Goal: Information Seeking & Learning: Learn about a topic

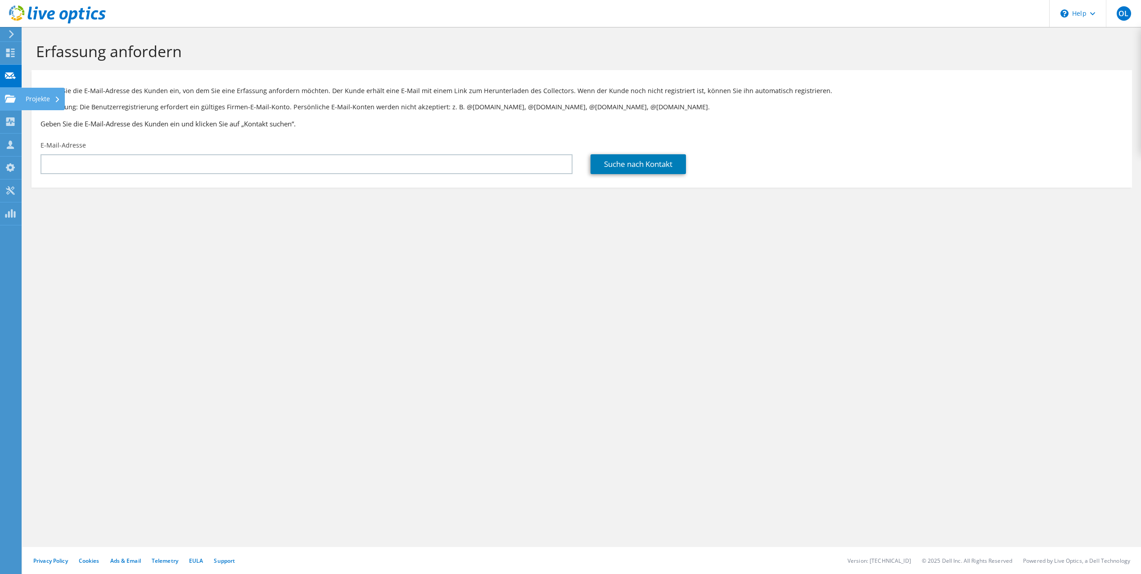
click at [8, 97] on icon at bounding box center [10, 99] width 11 height 9
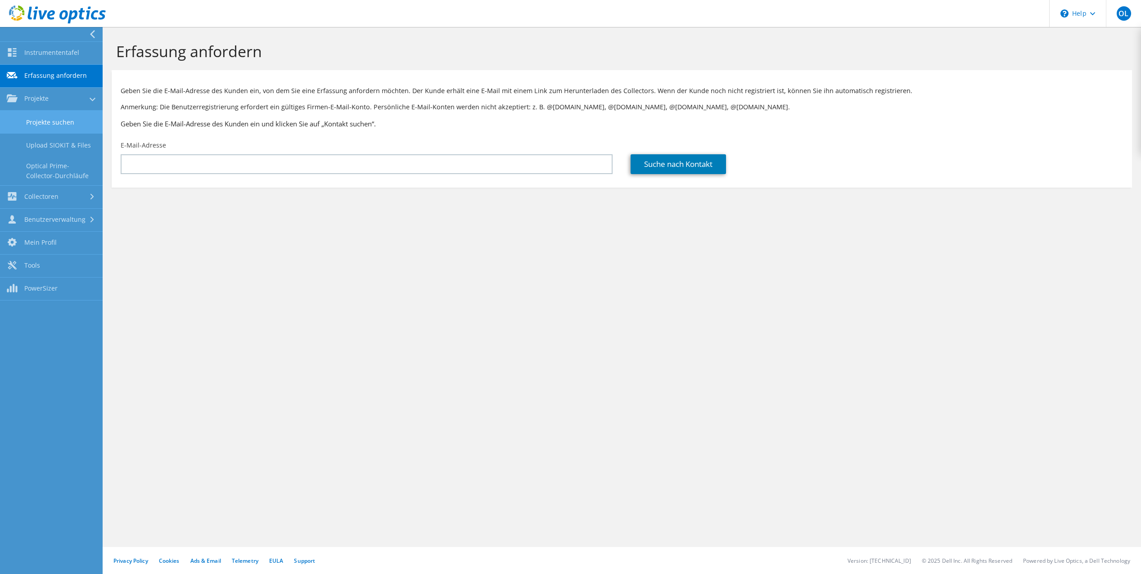
click at [41, 117] on link "Projekte suchen" at bounding box center [51, 122] width 103 height 23
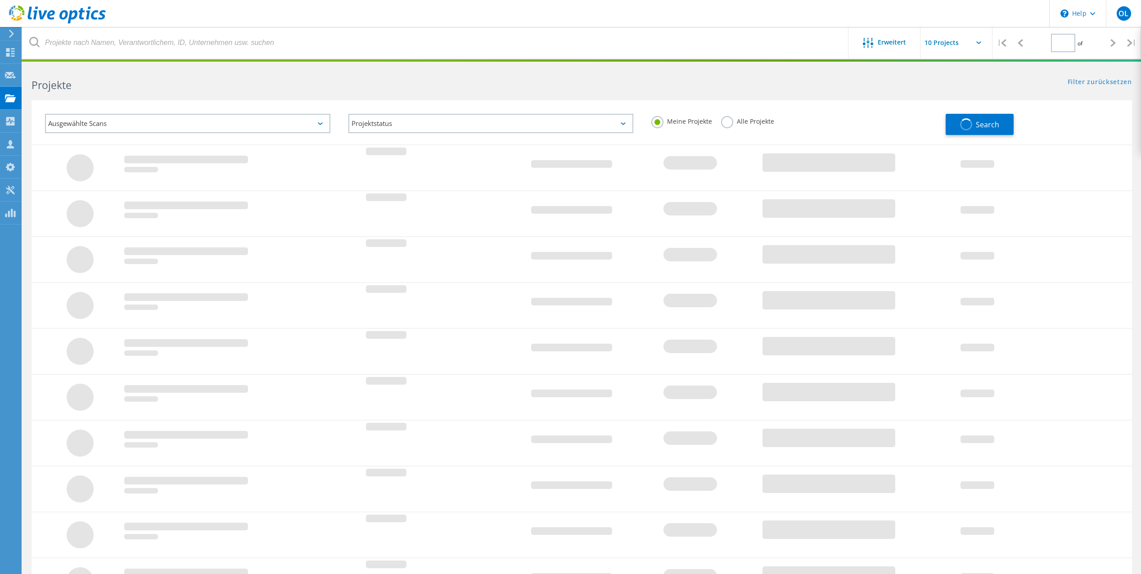
type input "1"
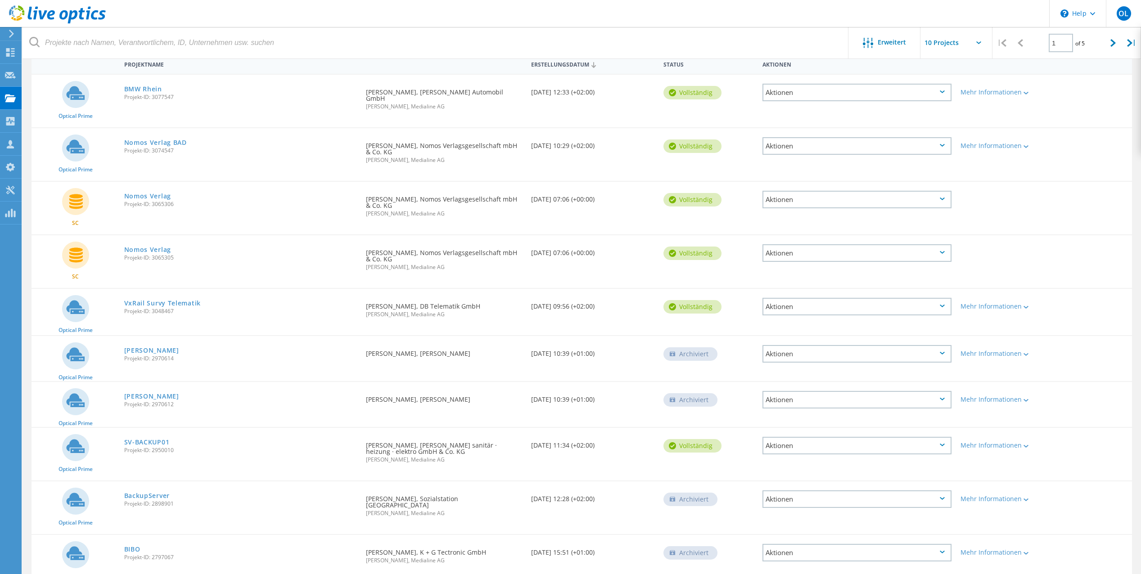
scroll to position [77, 0]
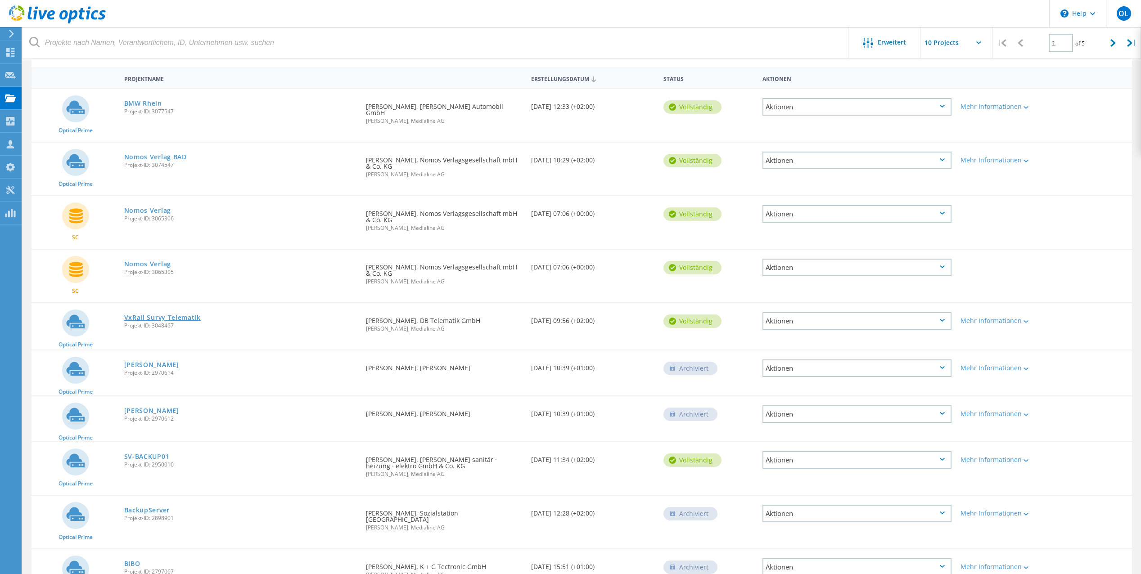
click at [193, 315] on link "VxRail Survy Telematik" at bounding box center [162, 318] width 77 height 6
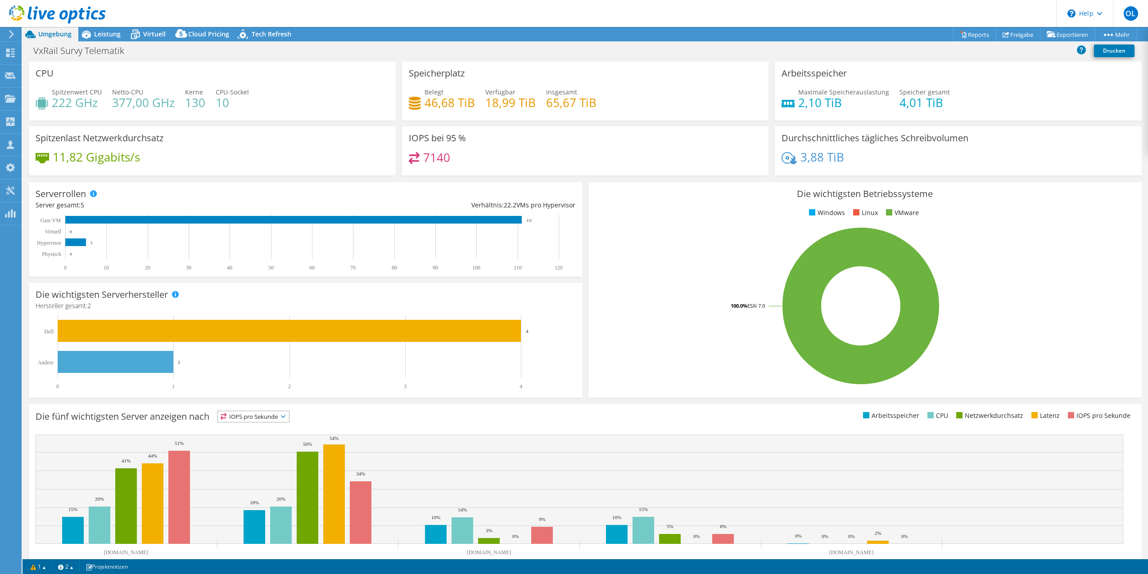
click at [585, 180] on div "Die wichtigsten Betriebssysteme Windows Linux VMware 100.0% ESXi 7.0" at bounding box center [865, 290] width 560 height 222
click at [585, 179] on div "Die wichtigsten Betriebssysteme Windows Linux VMware 100.0% ESXi 7.0" at bounding box center [865, 290] width 560 height 222
click at [47, 102] on div "Projekte" at bounding box center [43, 99] width 44 height 23
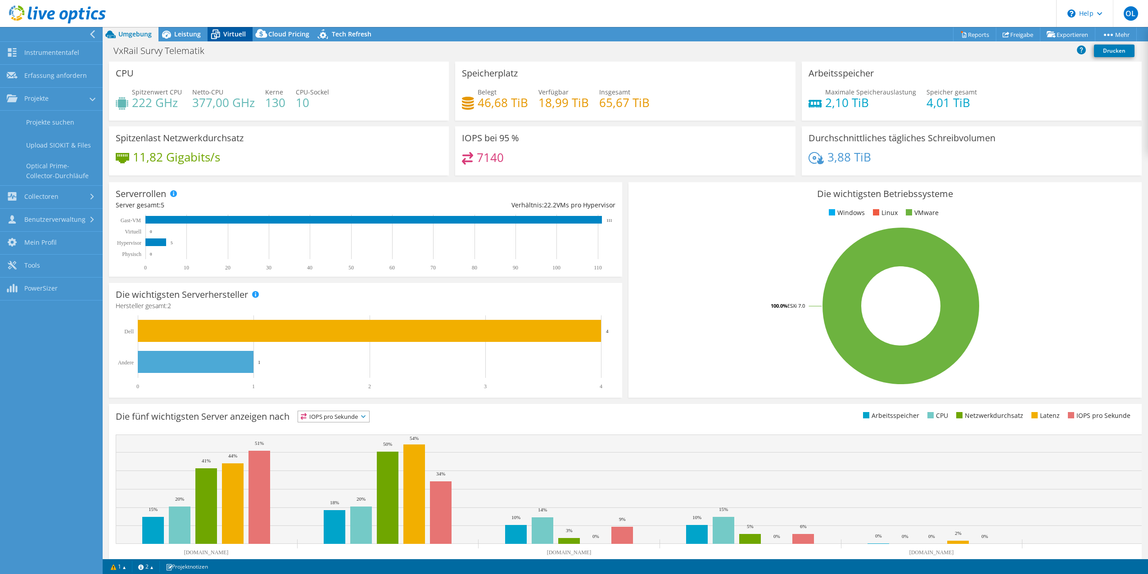
click at [240, 32] on span "Virtuell" at bounding box center [234, 34] width 23 height 9
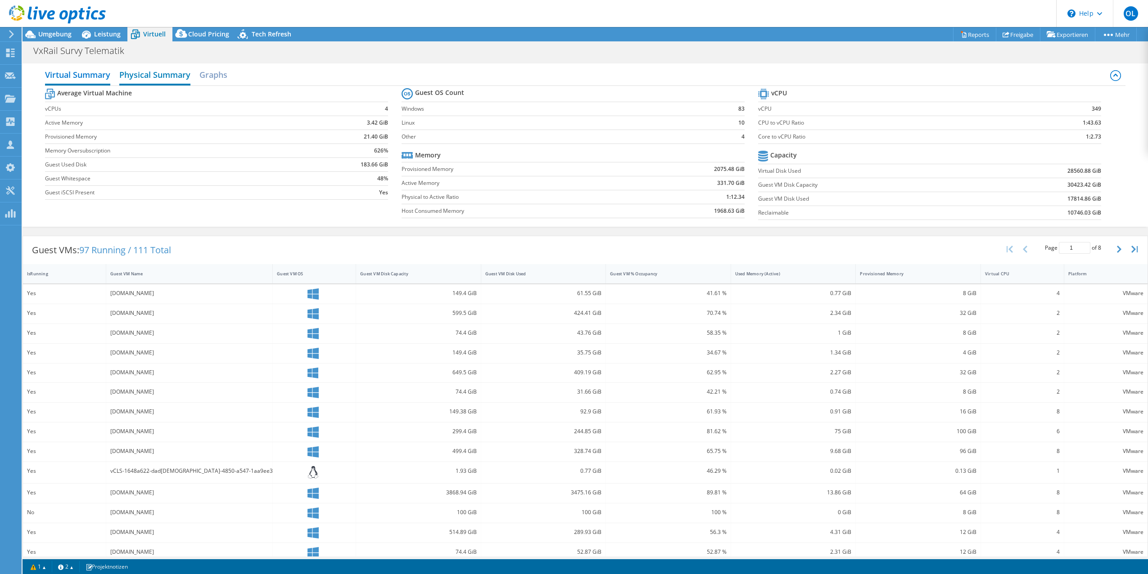
click at [166, 77] on h2 "Physical Summary" at bounding box center [154, 76] width 71 height 20
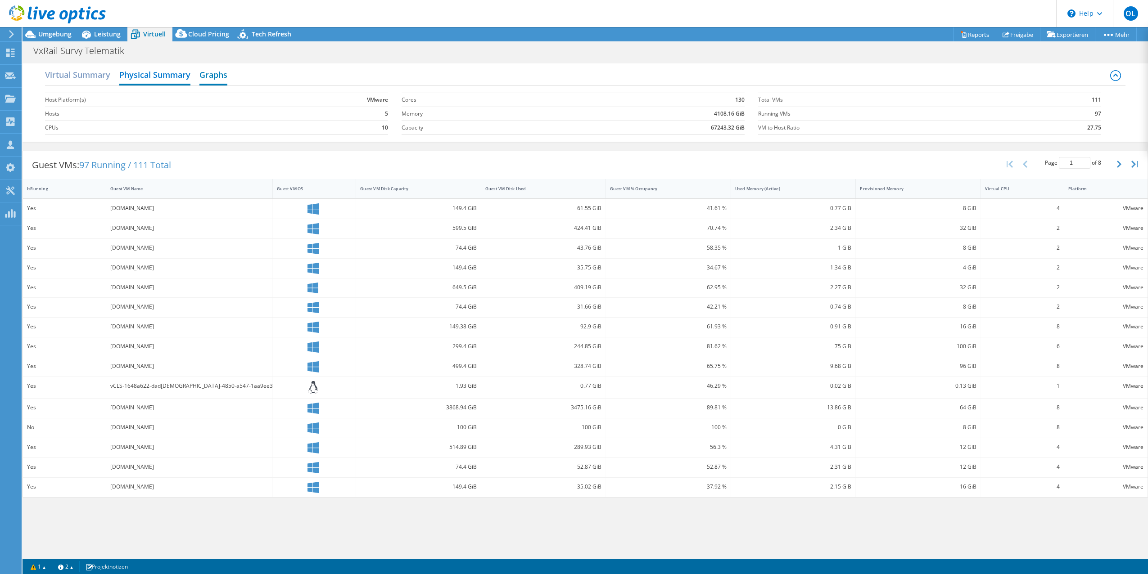
click at [216, 74] on h2 "Graphs" at bounding box center [213, 76] width 28 height 20
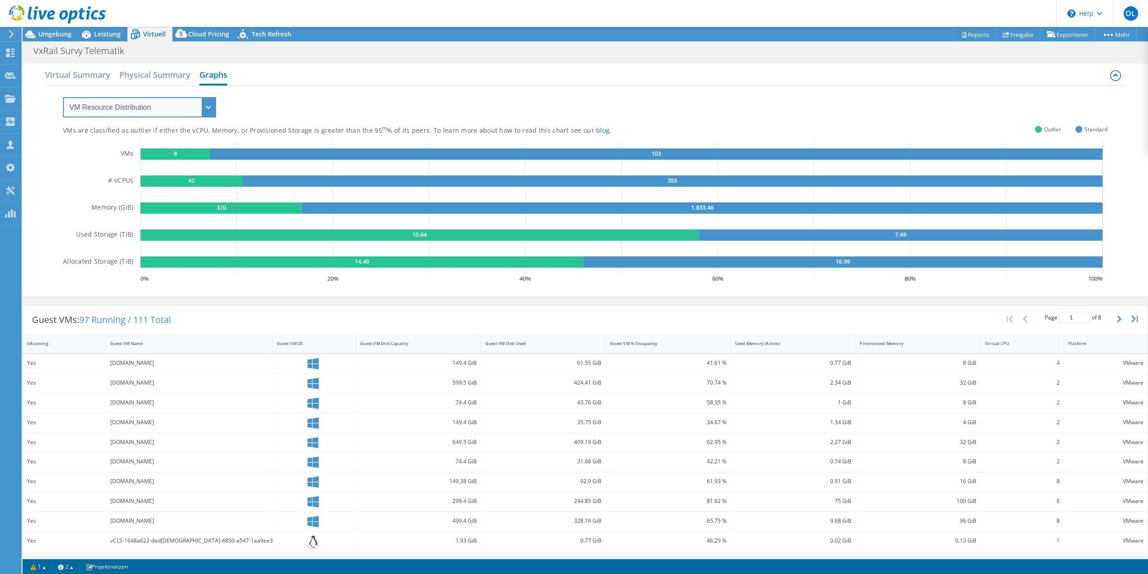
click at [207, 109] on select "VM Resource Distribution Provisioning Contrast Over Provisioning" at bounding box center [139, 107] width 153 height 20
select select "Over Provisioning"
click at [63, 97] on select "VM Resource Distribution Provisioning Contrast Over Provisioning" at bounding box center [139, 107] width 153 height 20
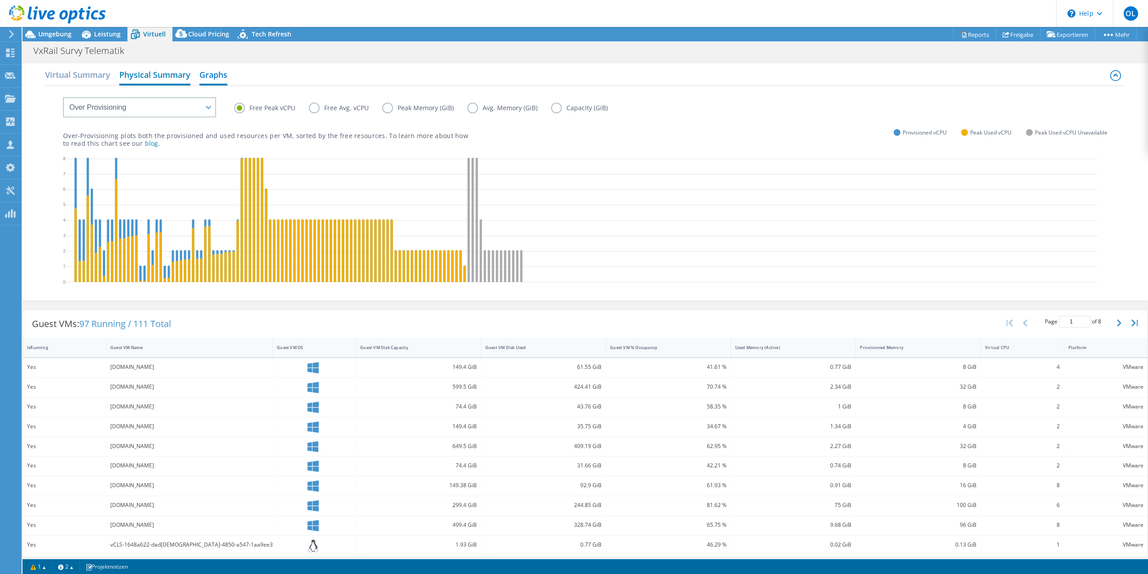
click at [183, 77] on h2 "Physical Summary" at bounding box center [154, 76] width 71 height 20
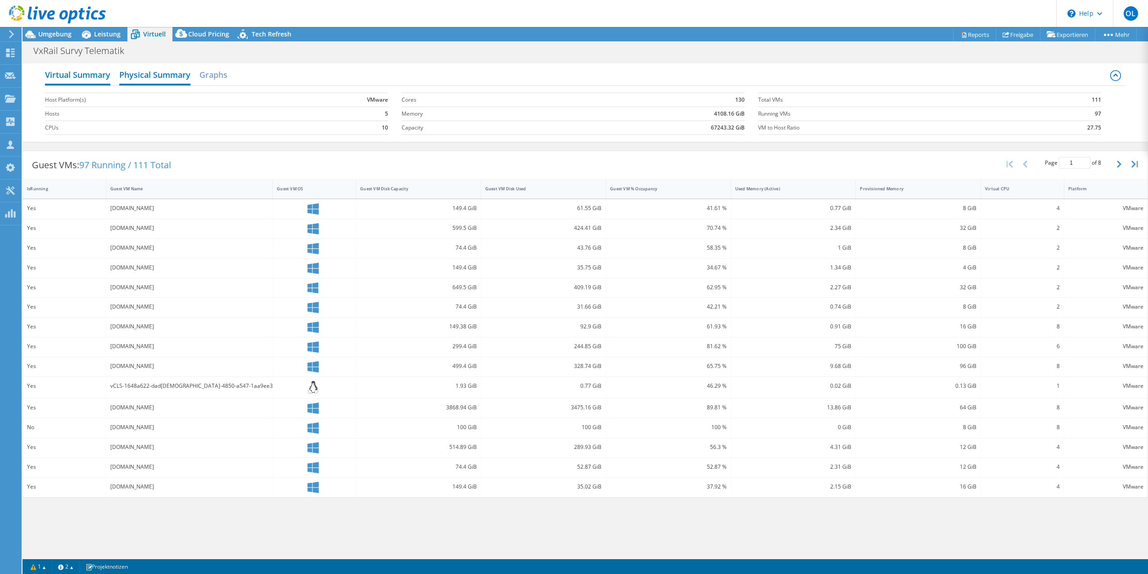
click at [95, 76] on h2 "Virtual Summary" at bounding box center [77, 76] width 65 height 20
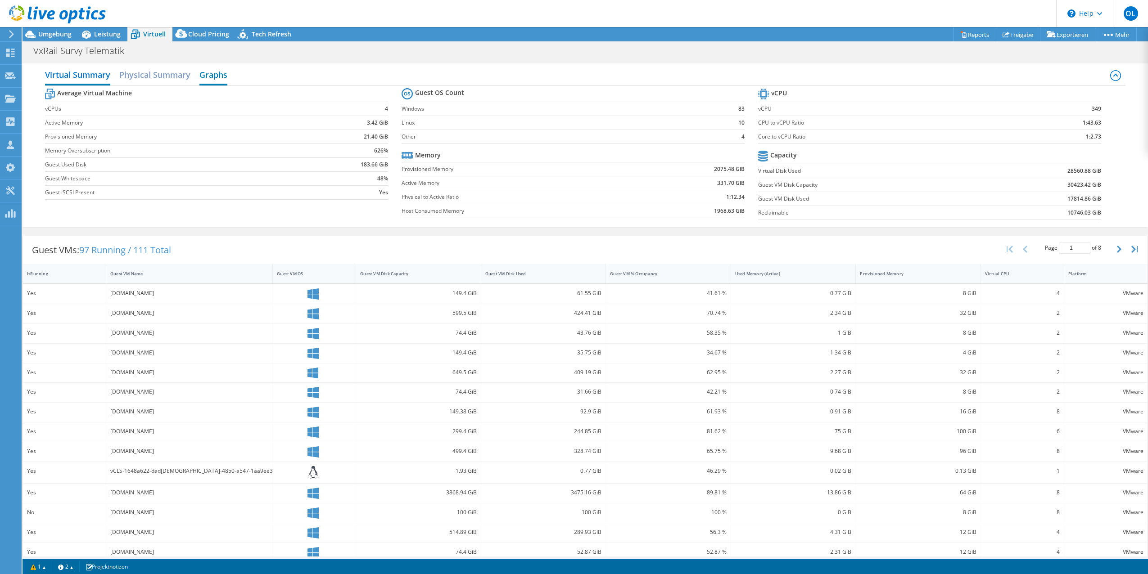
click at [213, 78] on h2 "Graphs" at bounding box center [213, 76] width 28 height 20
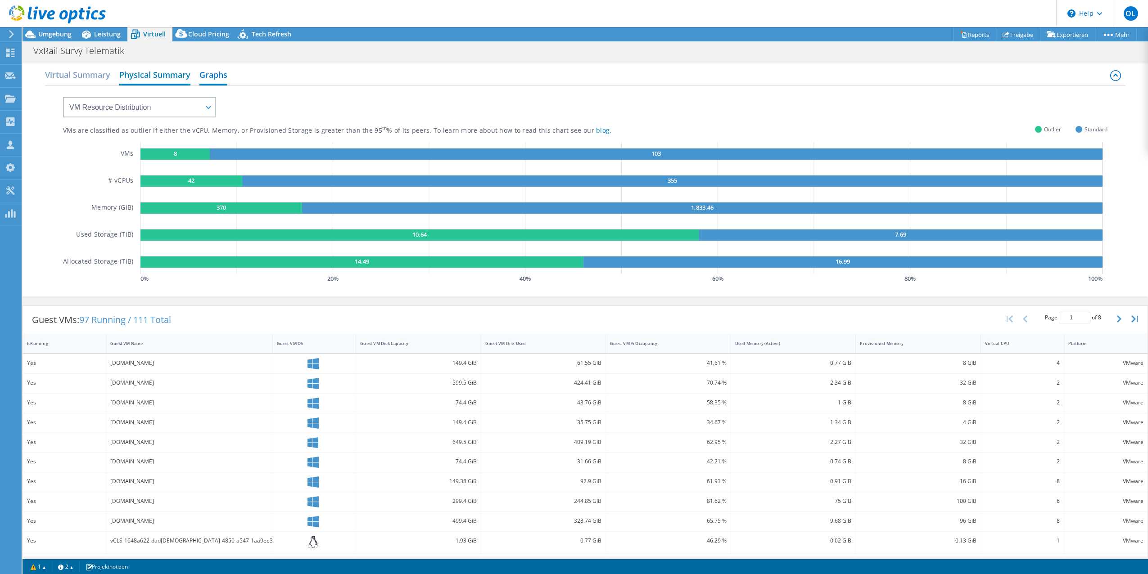
click at [176, 81] on h2 "Physical Summary" at bounding box center [154, 76] width 71 height 20
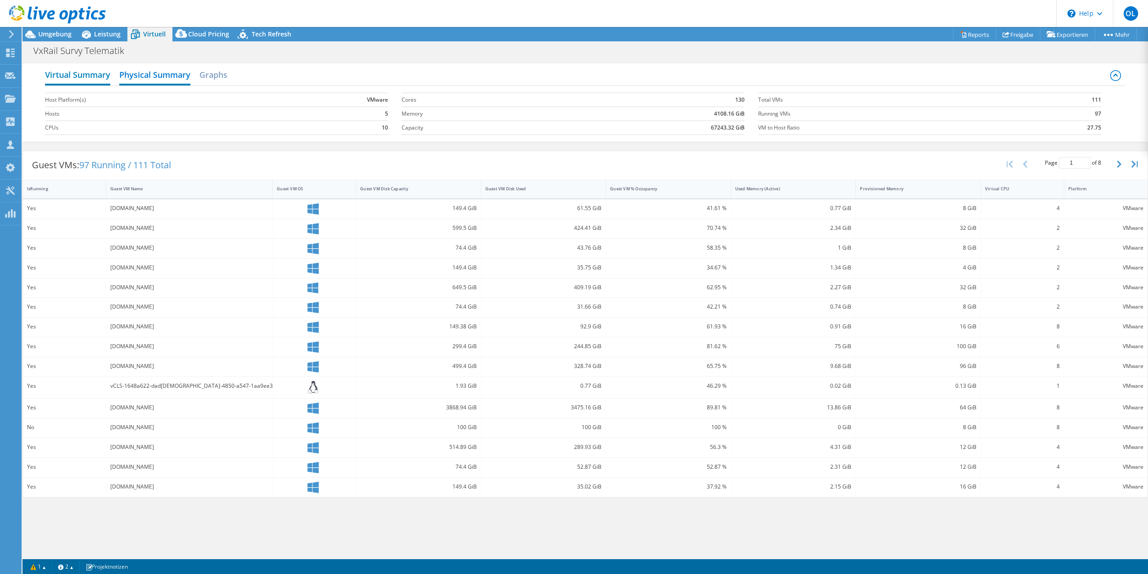
click at [104, 77] on h2 "Virtual Summary" at bounding box center [77, 76] width 65 height 20
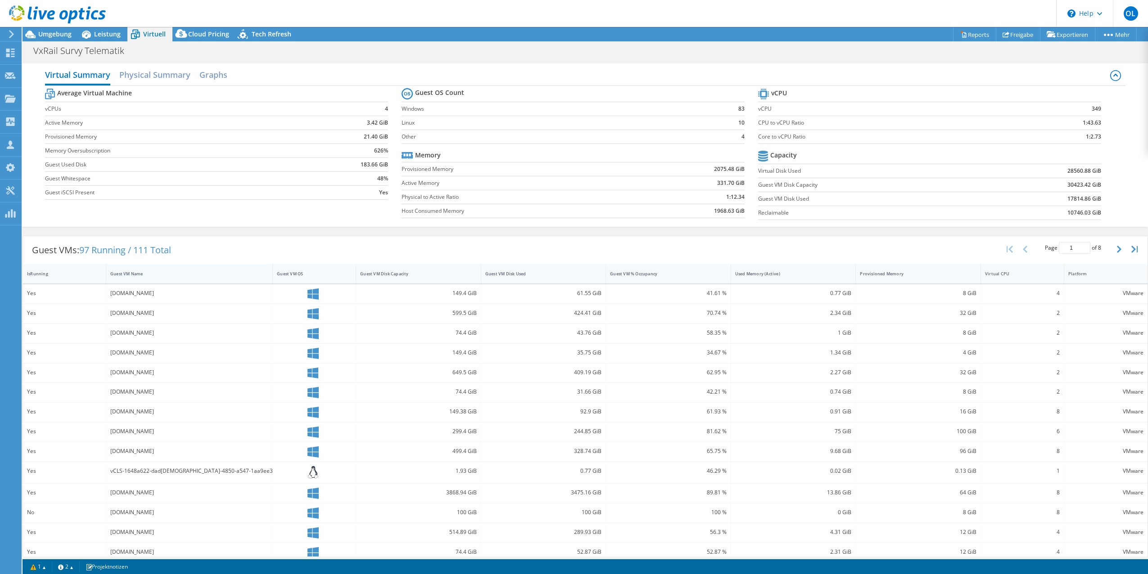
click at [138, 276] on div "Guest VM Name" at bounding box center [183, 274] width 147 height 6
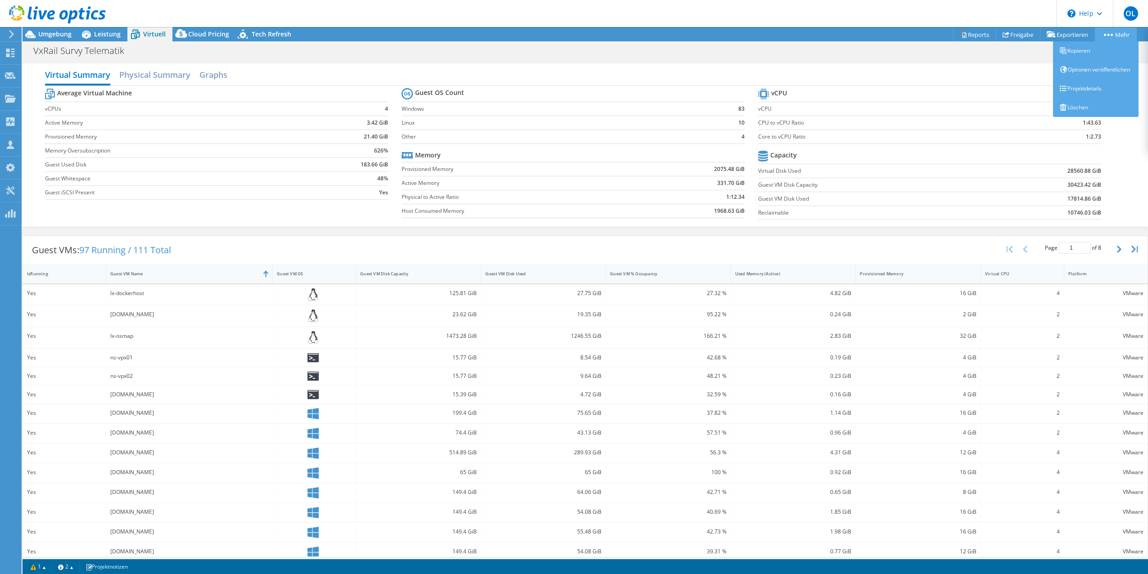
click at [1115, 37] on link "Mehr" at bounding box center [1116, 34] width 42 height 14
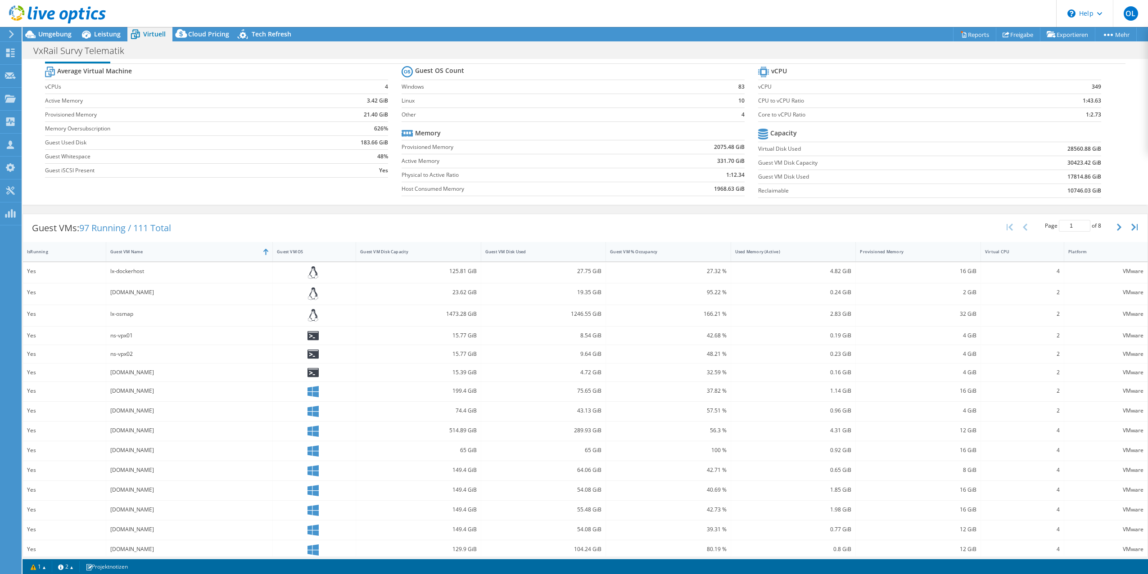
scroll to position [30, 0]
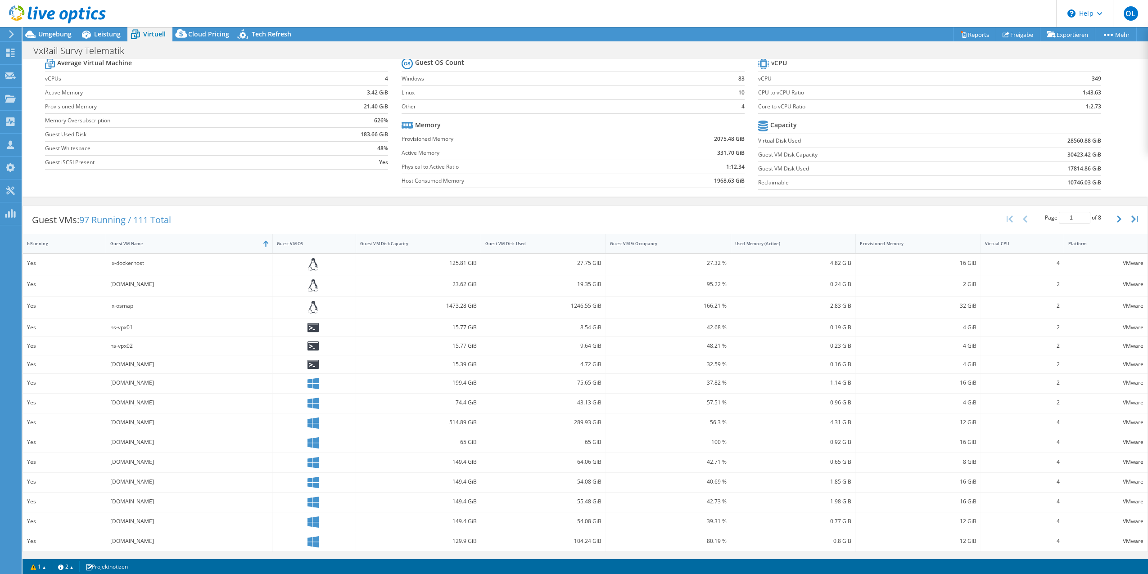
click at [247, 423] on div "nt-bizsql.fixemer-group.int" at bounding box center [189, 423] width 158 height 10
click at [395, 382] on div "199.4 GiB" at bounding box center [418, 383] width 117 height 10
click at [1117, 216] on icon "button" at bounding box center [1119, 219] width 5 height 7
click at [1116, 222] on button "button" at bounding box center [1119, 220] width 15 height 17
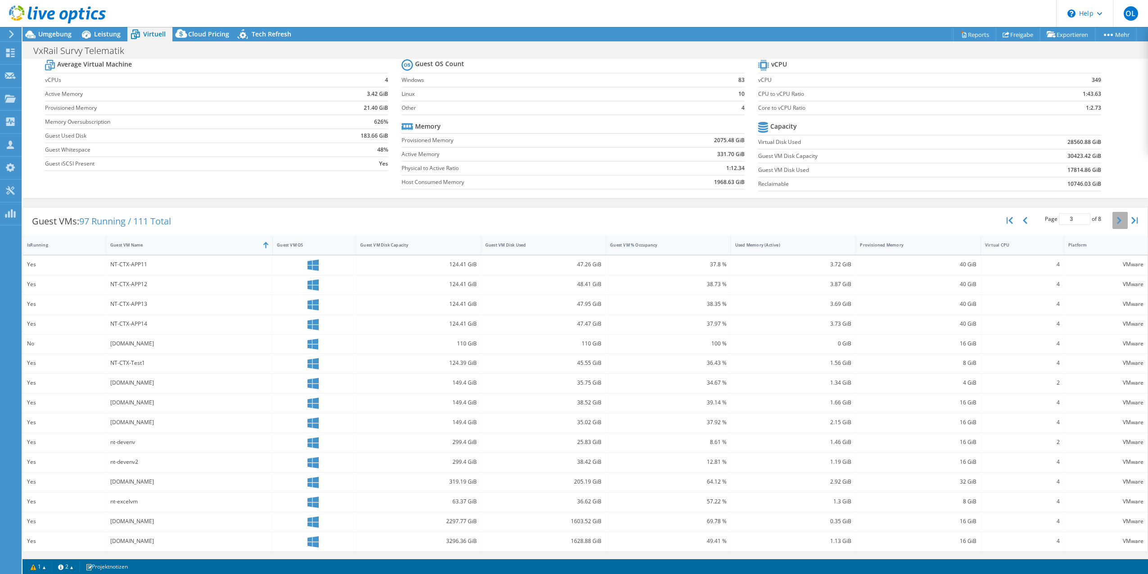
click at [1117, 223] on icon "button" at bounding box center [1119, 220] width 5 height 7
click at [1117, 222] on icon "button" at bounding box center [1119, 220] width 5 height 7
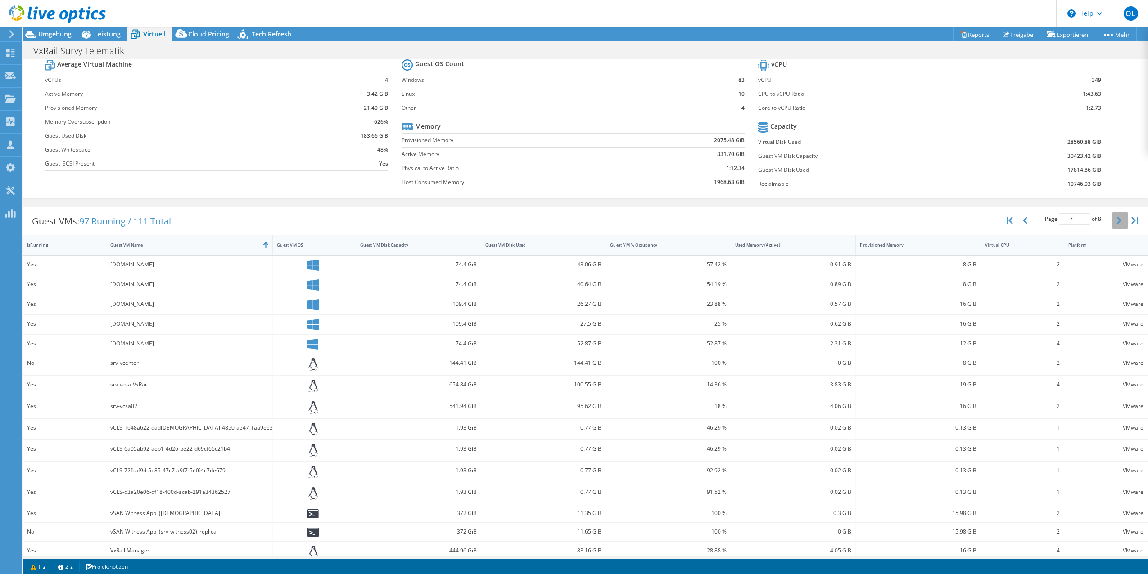
scroll to position [30, 0]
click at [1117, 222] on icon "button" at bounding box center [1119, 219] width 5 height 7
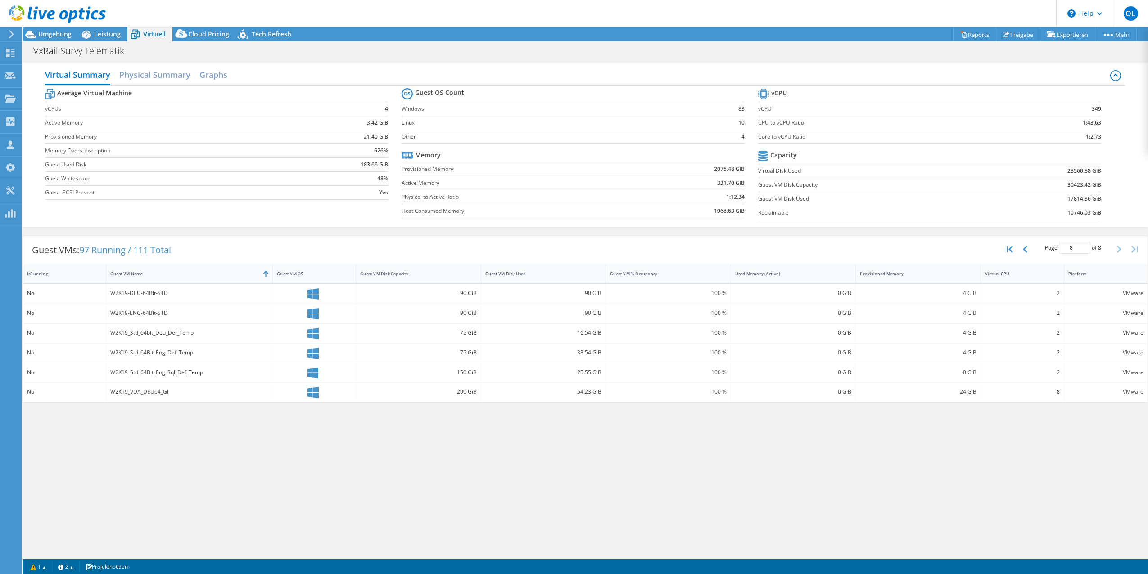
scroll to position [0, 0]
click at [1013, 250] on button "button" at bounding box center [1010, 249] width 15 height 17
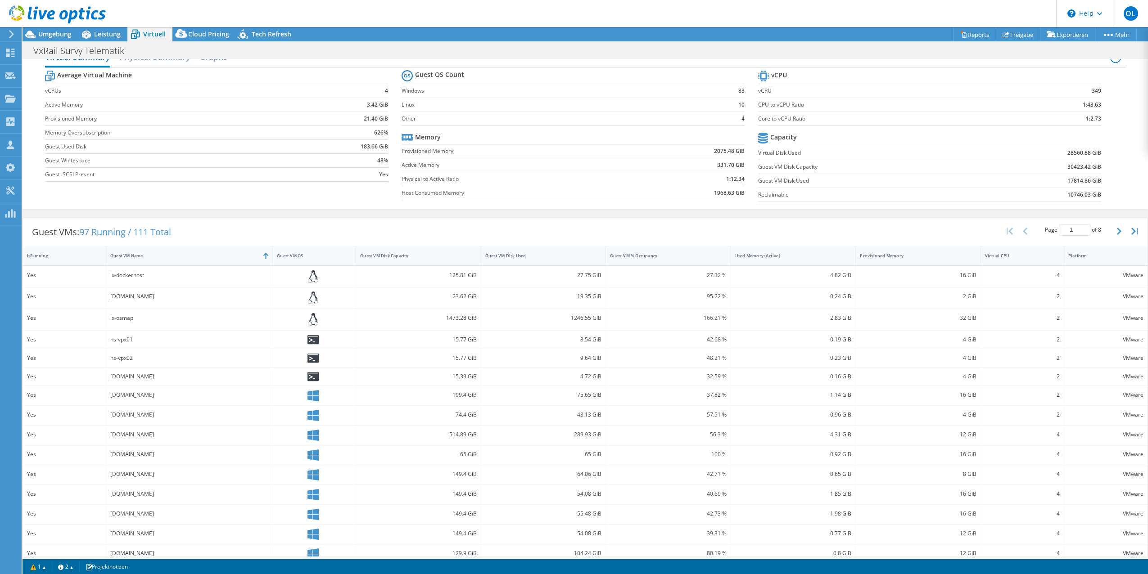
scroll to position [30, 0]
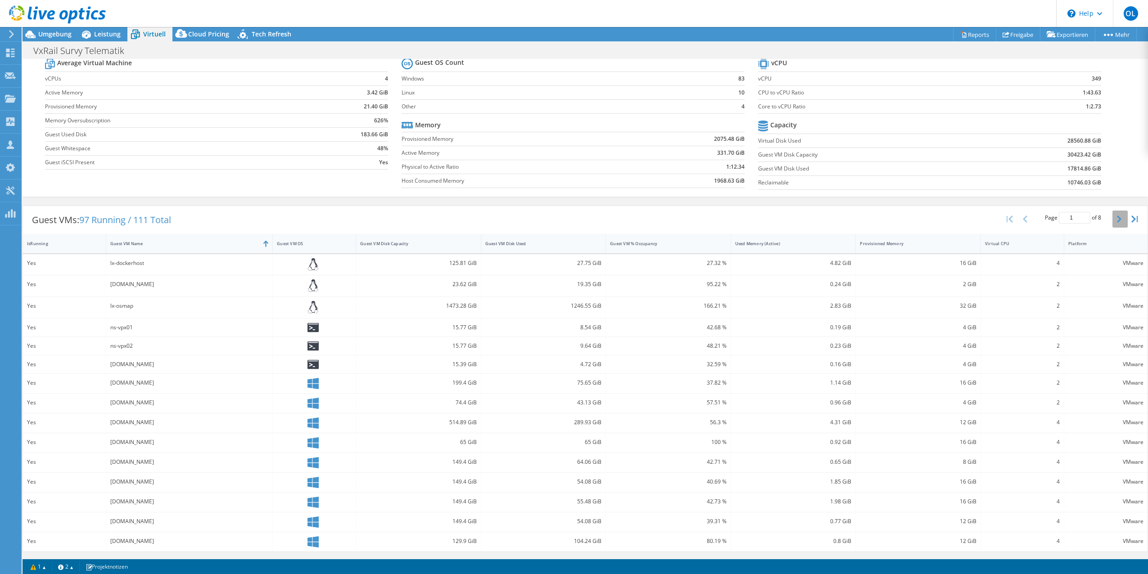
click at [1117, 220] on icon "button" at bounding box center [1119, 219] width 5 height 7
click at [1112, 217] on button "button" at bounding box center [1119, 220] width 15 height 17
click at [1112, 221] on button "button" at bounding box center [1119, 220] width 15 height 17
click at [1117, 220] on icon "button" at bounding box center [1119, 220] width 5 height 7
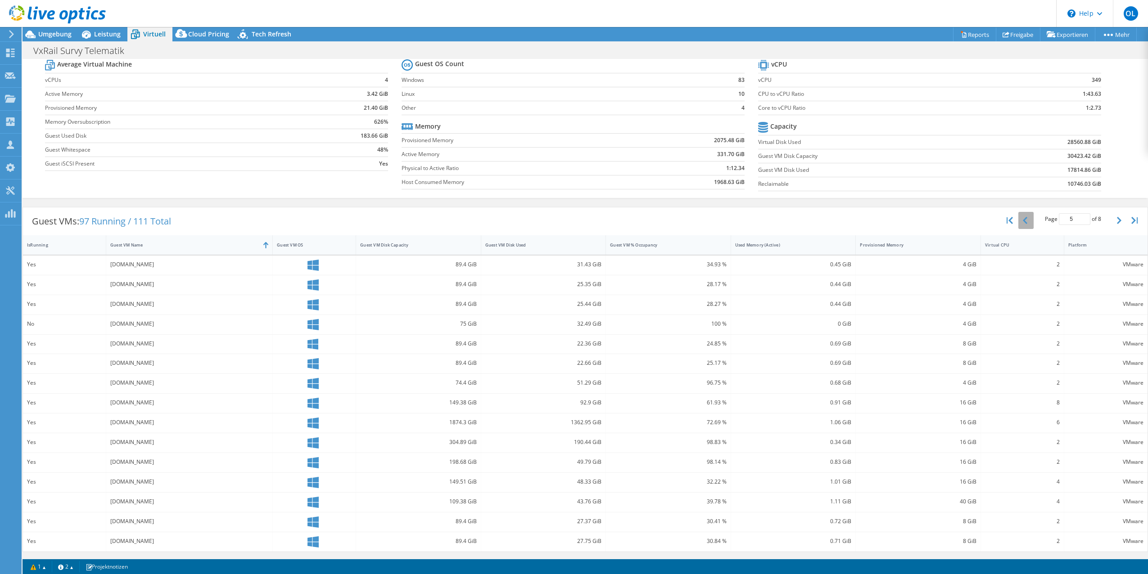
click at [1023, 221] on button "button" at bounding box center [1025, 220] width 15 height 17
click at [180, 363] on div "nt-kaba.fixemer-group.int" at bounding box center [189, 363] width 158 height 10
click at [1117, 220] on icon "button" at bounding box center [1119, 220] width 5 height 7
click at [1117, 219] on icon "button" at bounding box center [1119, 220] width 5 height 7
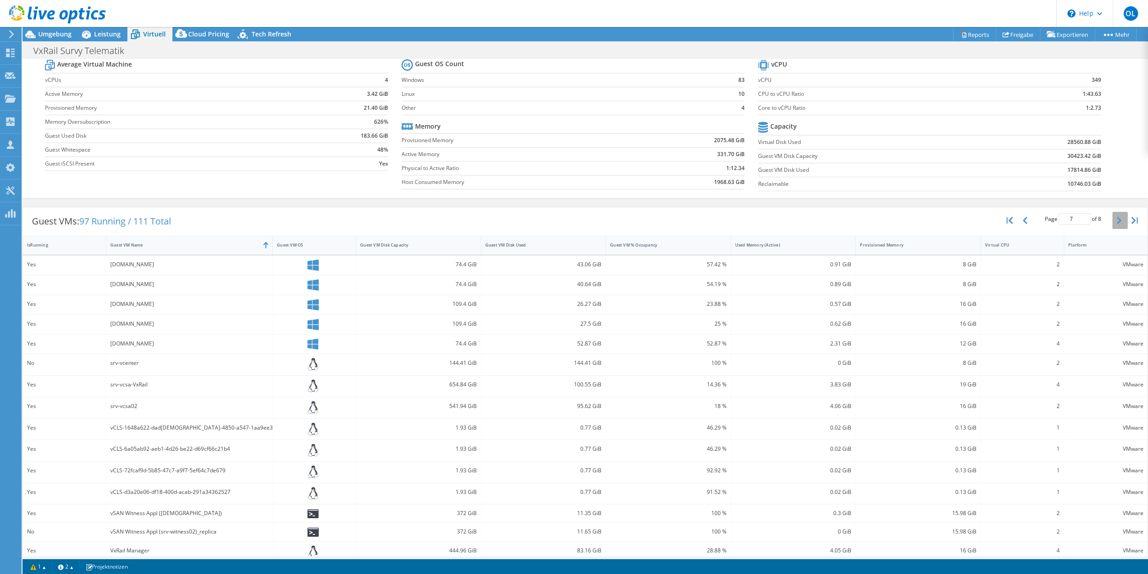
click at [1117, 219] on icon "button" at bounding box center [1119, 220] width 5 height 7
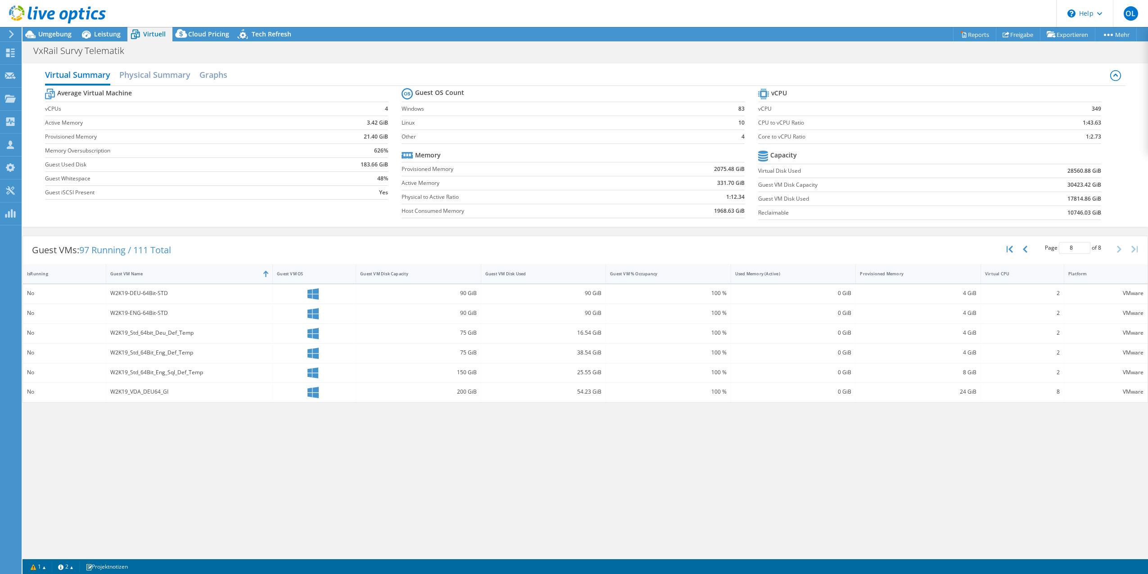
scroll to position [0, 0]
click at [1006, 250] on button "button" at bounding box center [1010, 249] width 15 height 17
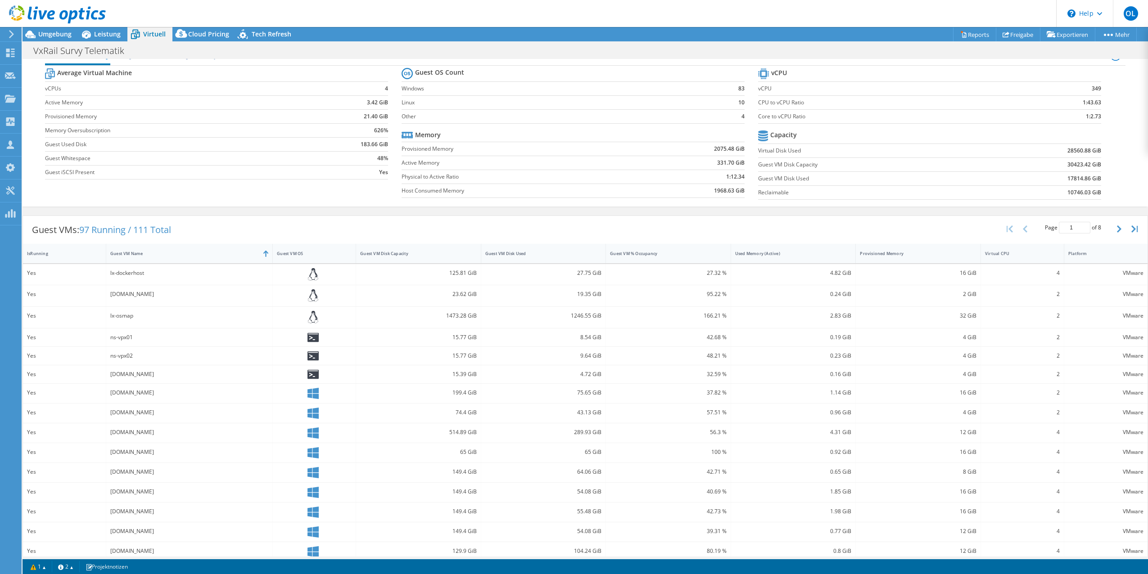
scroll to position [30, 0]
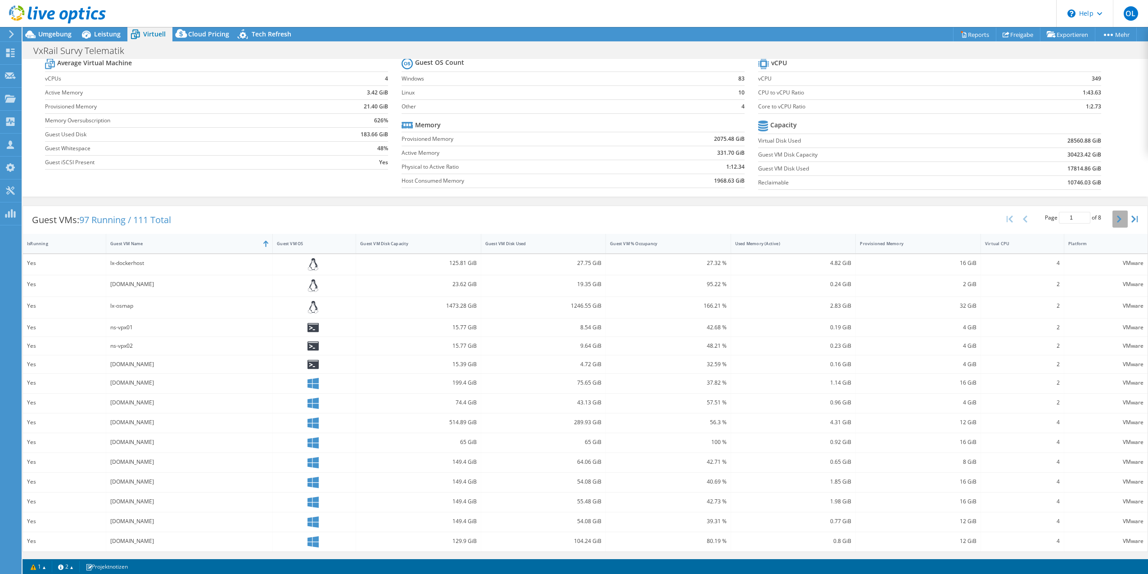
click at [1117, 216] on icon "button" at bounding box center [1119, 219] width 5 height 7
click at [1117, 220] on icon "button" at bounding box center [1119, 220] width 5 height 7
click at [1112, 222] on button "button" at bounding box center [1119, 220] width 15 height 17
click at [1118, 223] on button "button" at bounding box center [1119, 220] width 15 height 17
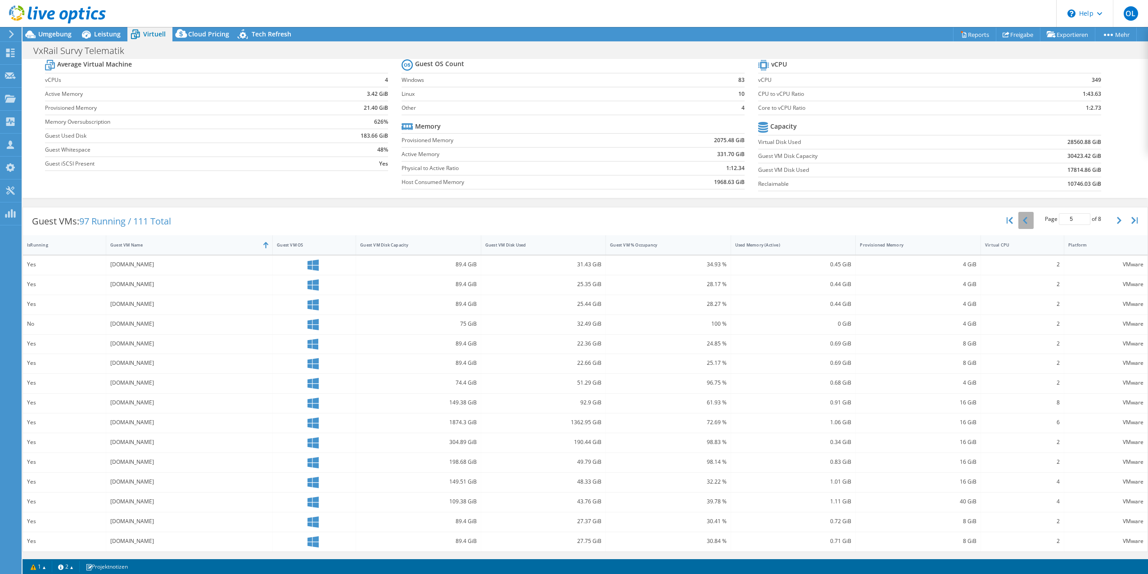
click at [1022, 222] on button "button" at bounding box center [1025, 220] width 15 height 17
click at [1024, 224] on button "button" at bounding box center [1025, 220] width 15 height 17
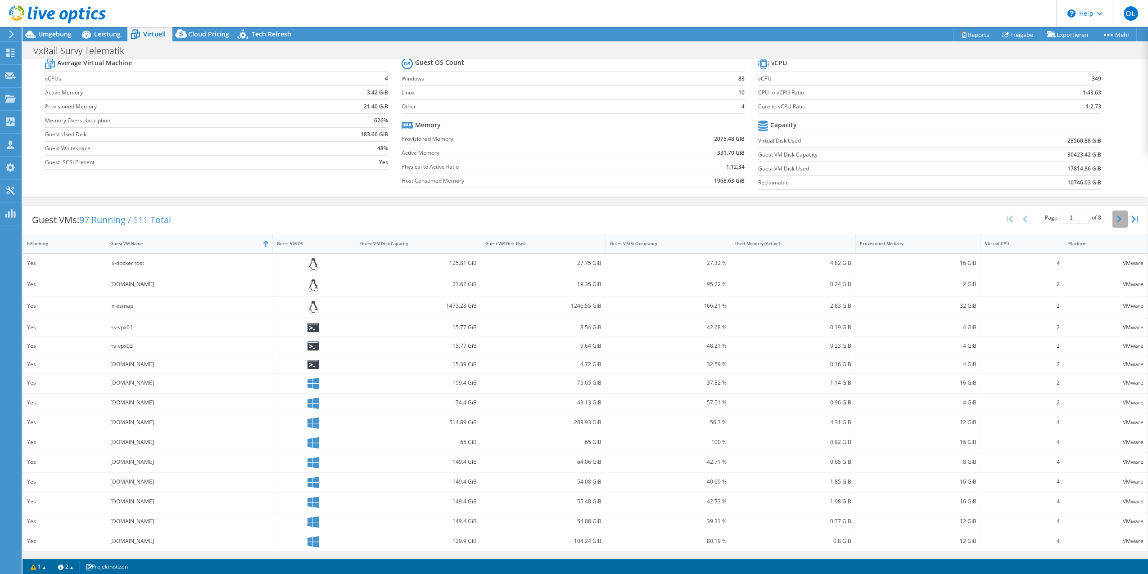
click at [1112, 218] on button "button" at bounding box center [1119, 219] width 15 height 17
click at [1117, 217] on icon "button" at bounding box center [1119, 220] width 5 height 7
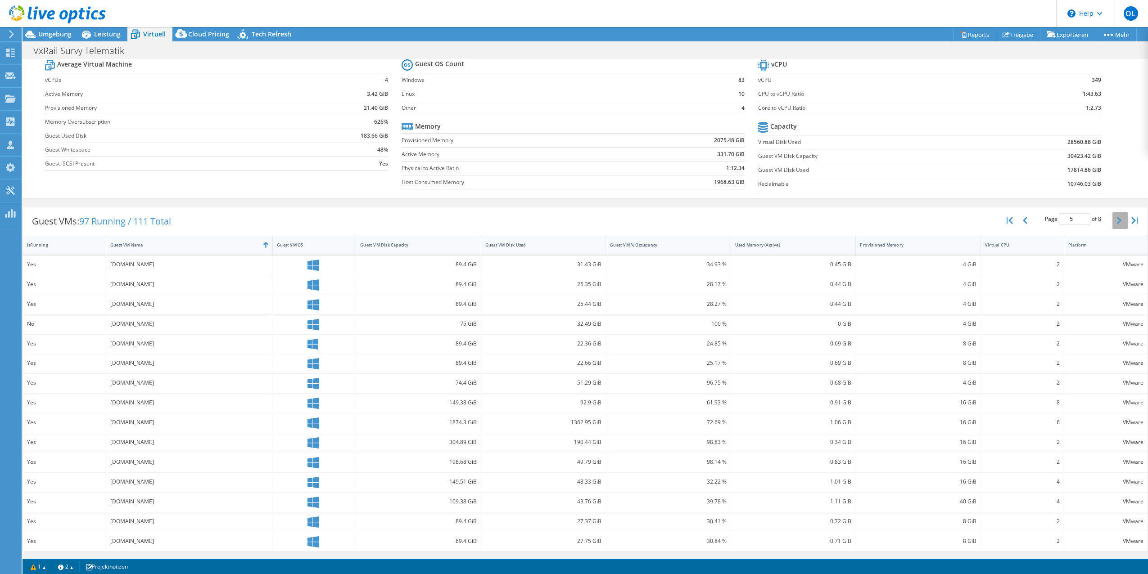
click at [1117, 217] on icon "button" at bounding box center [1119, 220] width 5 height 7
click at [1115, 217] on button "button" at bounding box center [1119, 220] width 15 height 17
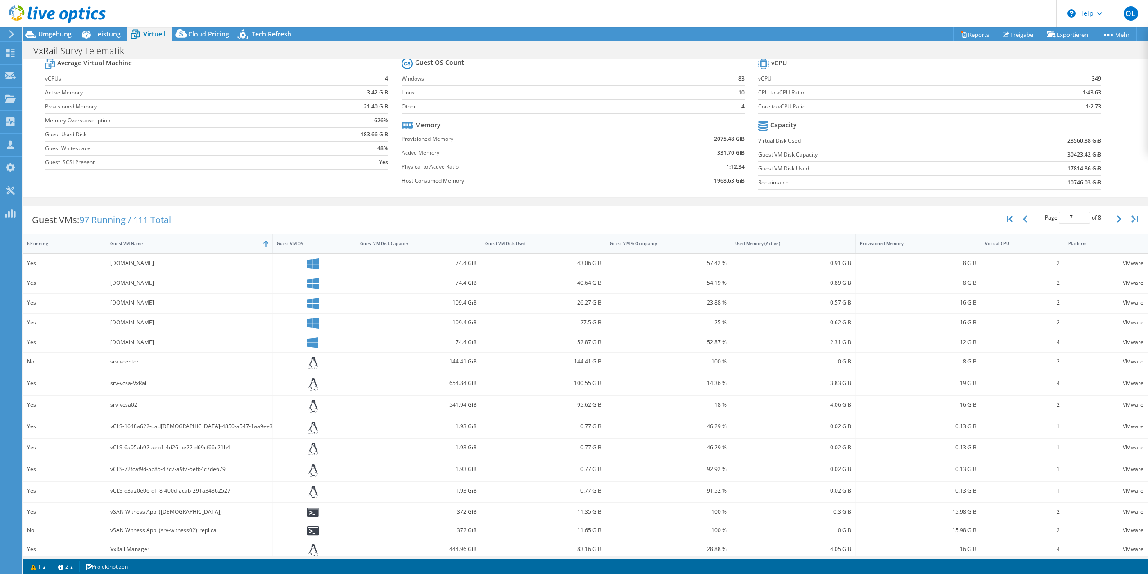
scroll to position [40, 0]
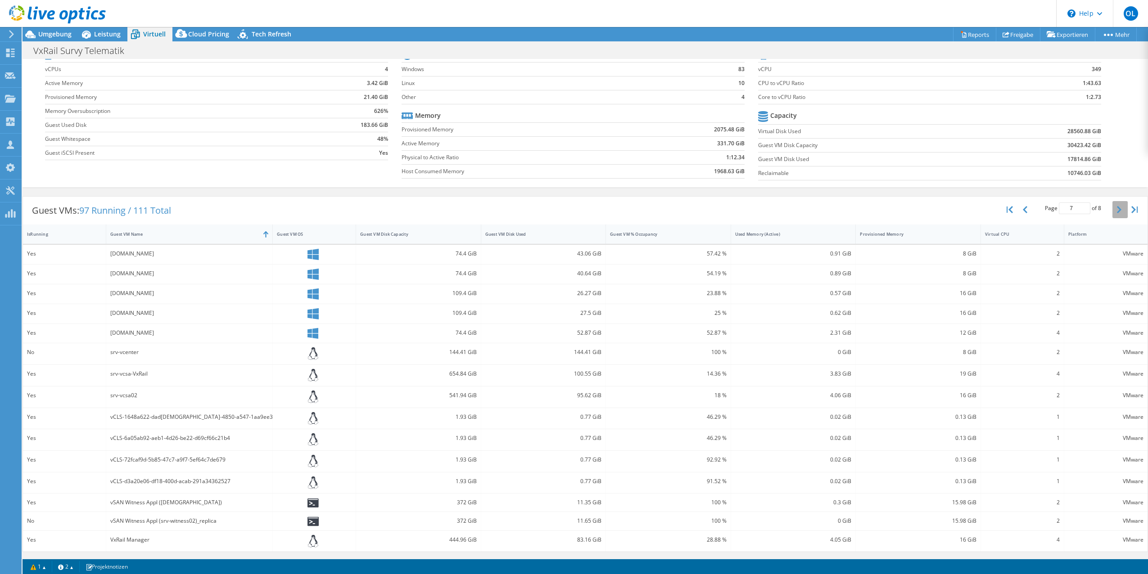
click at [1115, 209] on button "button" at bounding box center [1119, 209] width 15 height 17
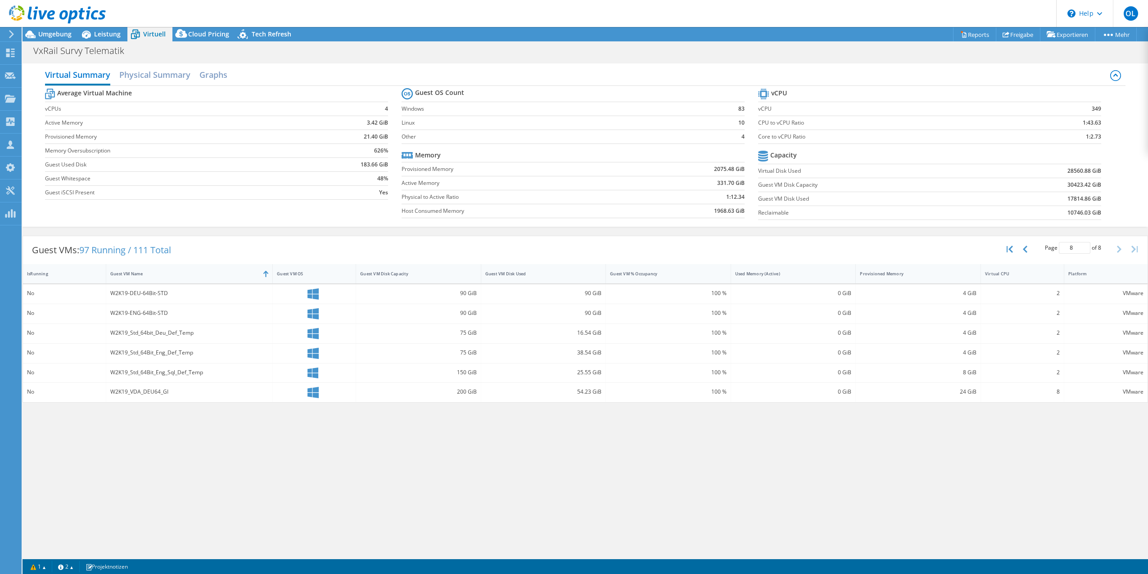
scroll to position [0, 0]
click at [1026, 247] on icon "button" at bounding box center [1025, 249] width 5 height 7
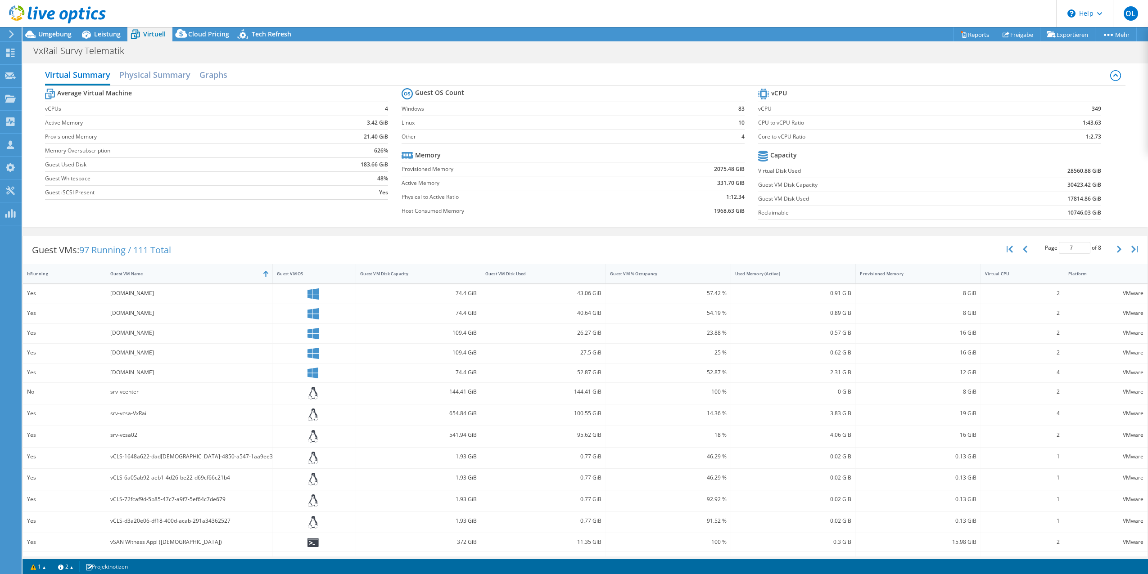
click at [1034, 251] on div "Page 7 of 8 5 rows 10 rows 20 rows 25 rows 50 rows 100 rows" at bounding box center [1073, 249] width 79 height 17
click at [1021, 252] on button "button" at bounding box center [1025, 249] width 15 height 17
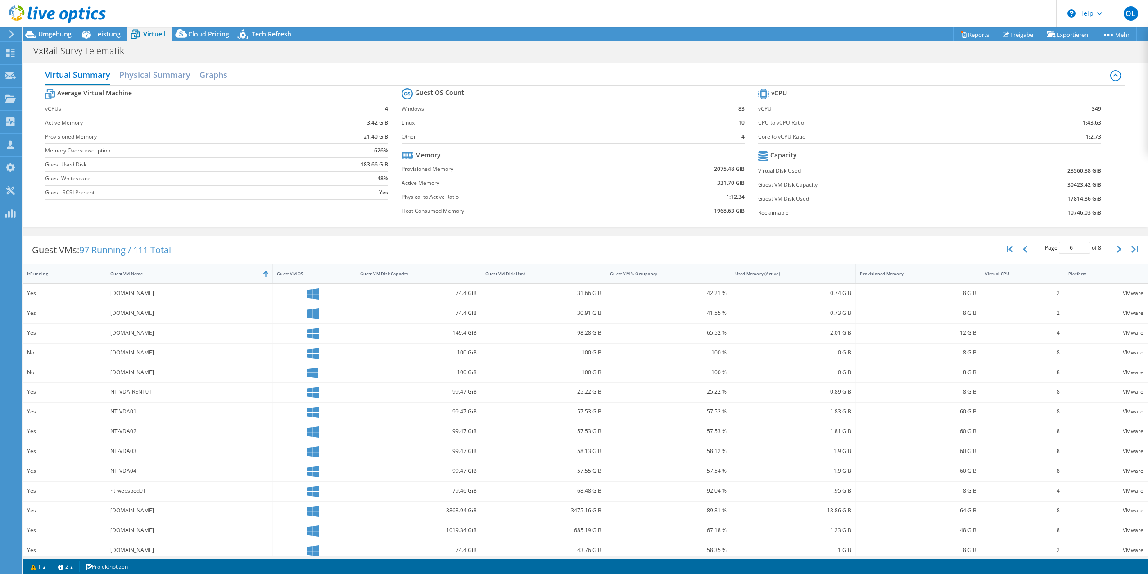
scroll to position [29, 0]
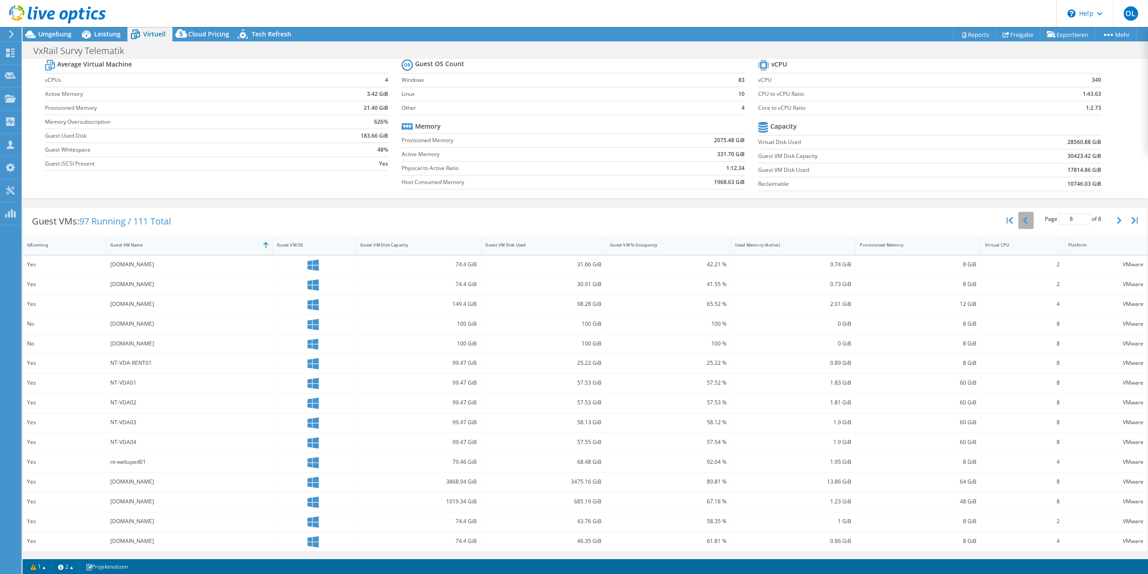
click at [1023, 220] on icon "button" at bounding box center [1025, 220] width 5 height 7
click at [1022, 220] on button "button" at bounding box center [1025, 220] width 15 height 17
drag, startPoint x: 1130, startPoint y: 220, endPoint x: 1125, endPoint y: 222, distance: 5.0
click at [1131, 220] on icon "button" at bounding box center [1134, 220] width 6 height 7
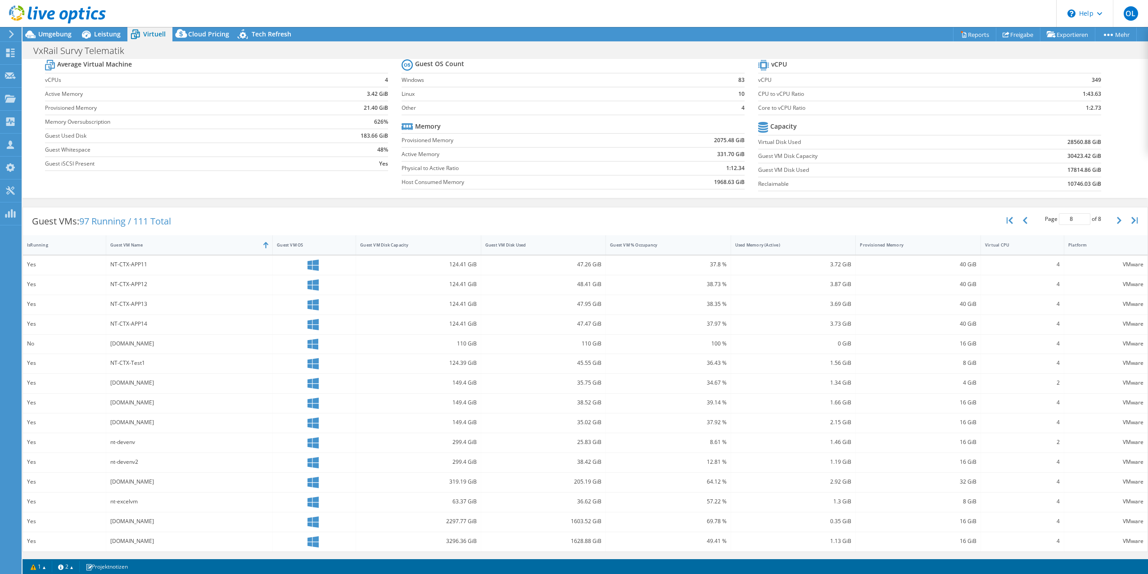
scroll to position [0, 0]
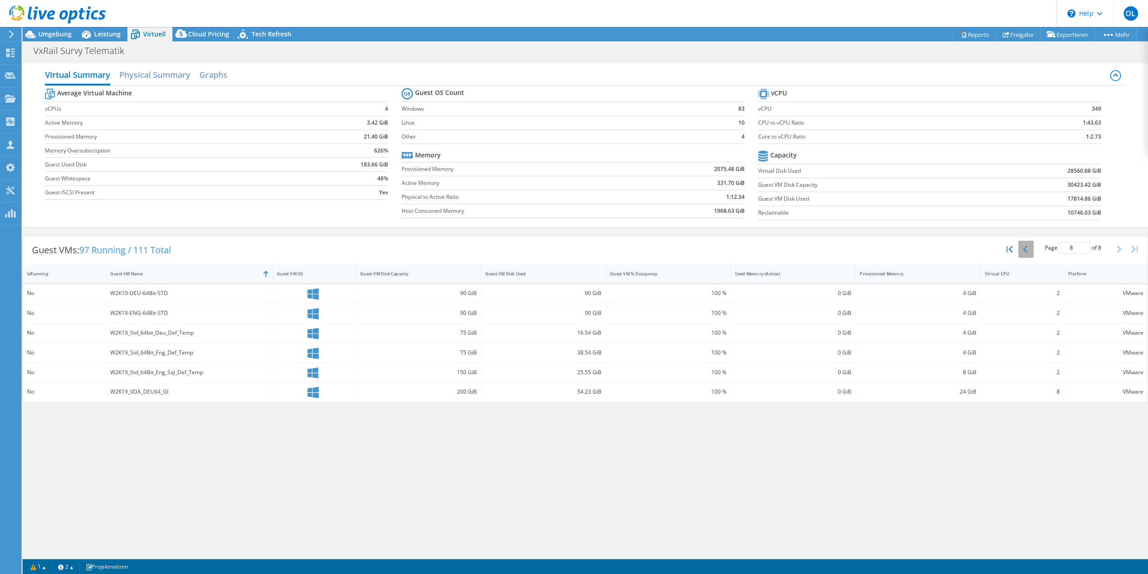
click at [1025, 250] on icon "button" at bounding box center [1025, 249] width 5 height 7
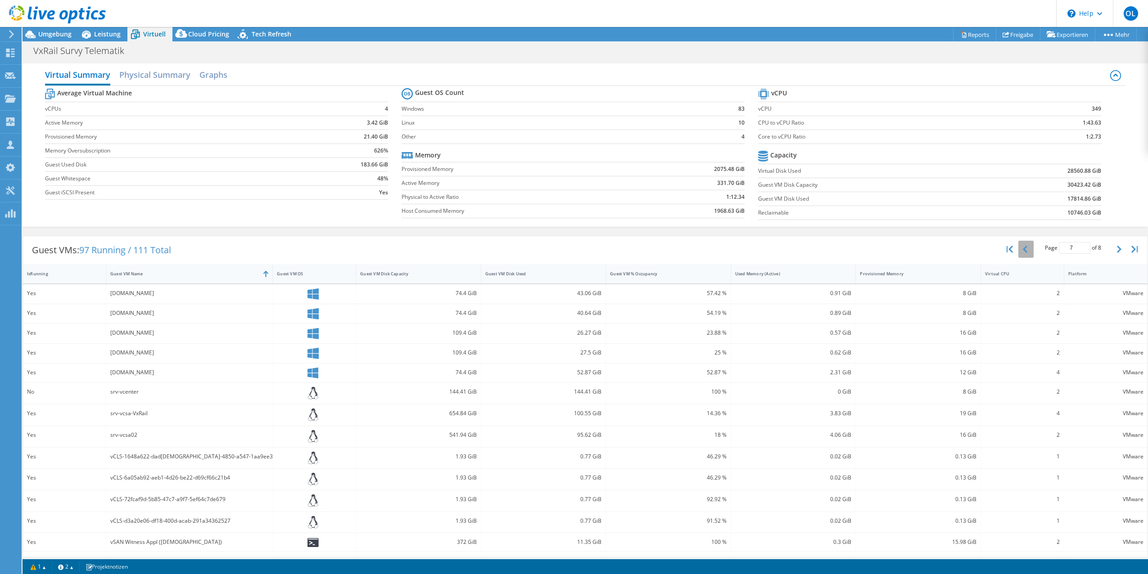
click at [1025, 250] on button "button" at bounding box center [1025, 249] width 15 height 17
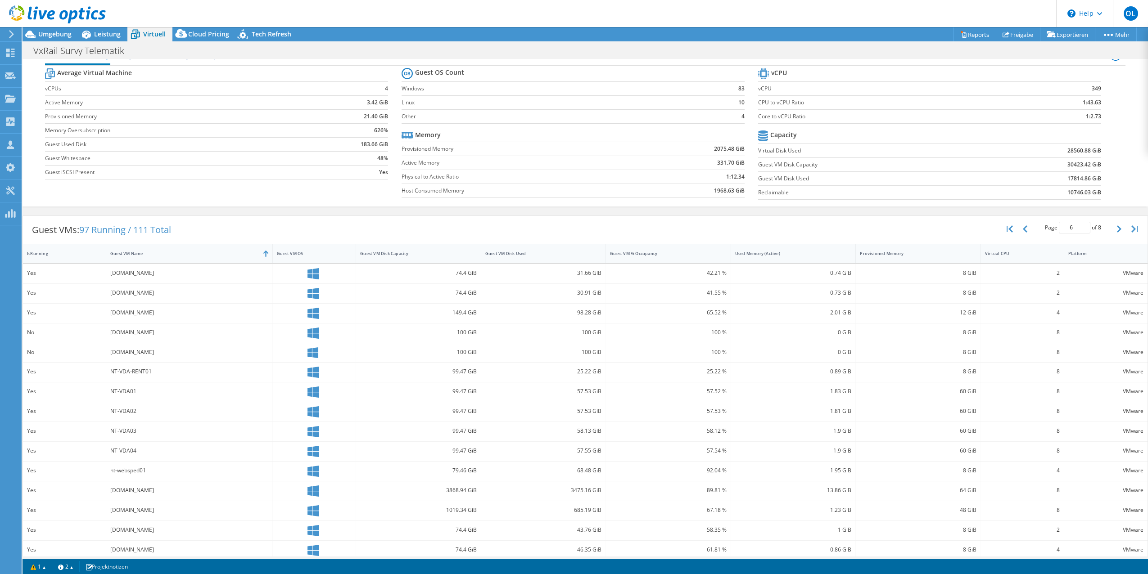
scroll to position [29, 0]
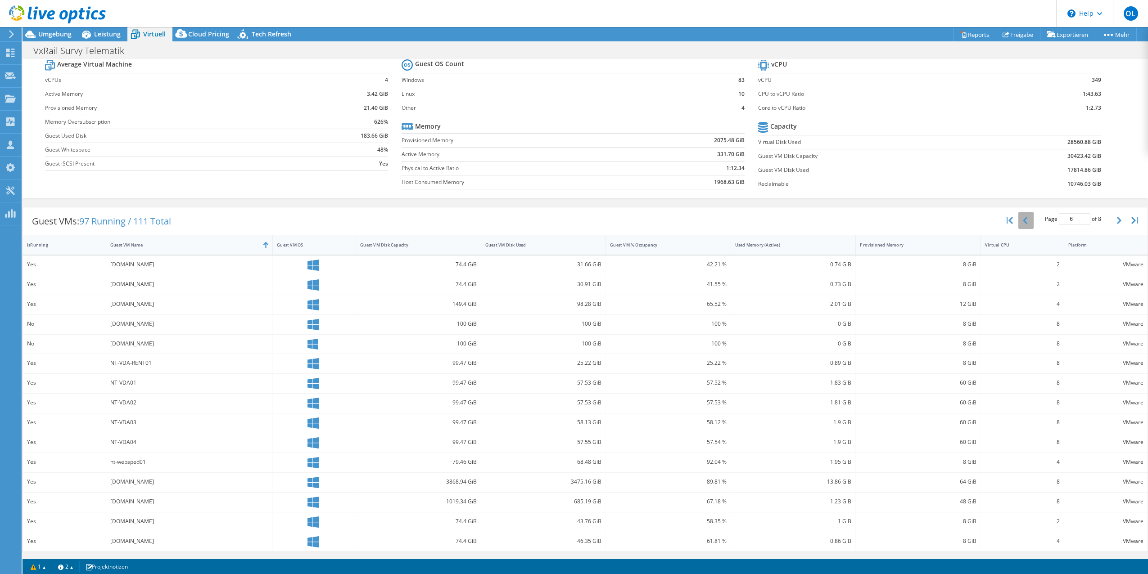
click at [1023, 222] on icon "button" at bounding box center [1025, 220] width 5 height 7
click at [1007, 220] on icon "button" at bounding box center [1010, 220] width 6 height 7
click at [1117, 220] on icon "button" at bounding box center [1119, 220] width 5 height 7
type input "2"
click at [149, 36] on span "Virtuell" at bounding box center [154, 34] width 23 height 9
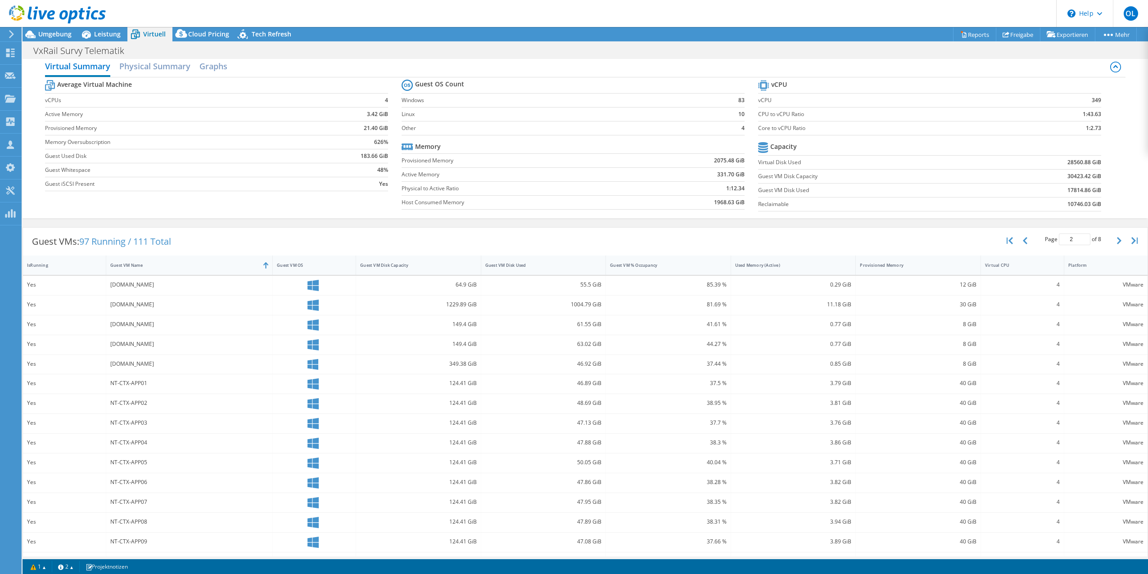
scroll to position [0, 0]
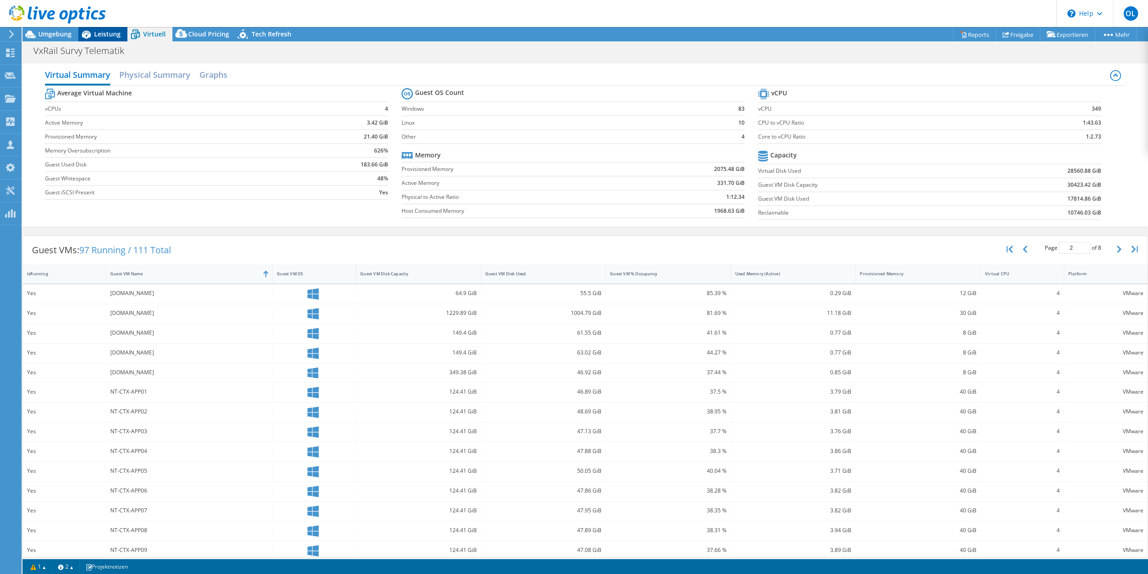
click at [106, 31] on span "Leistung" at bounding box center [107, 34] width 27 height 9
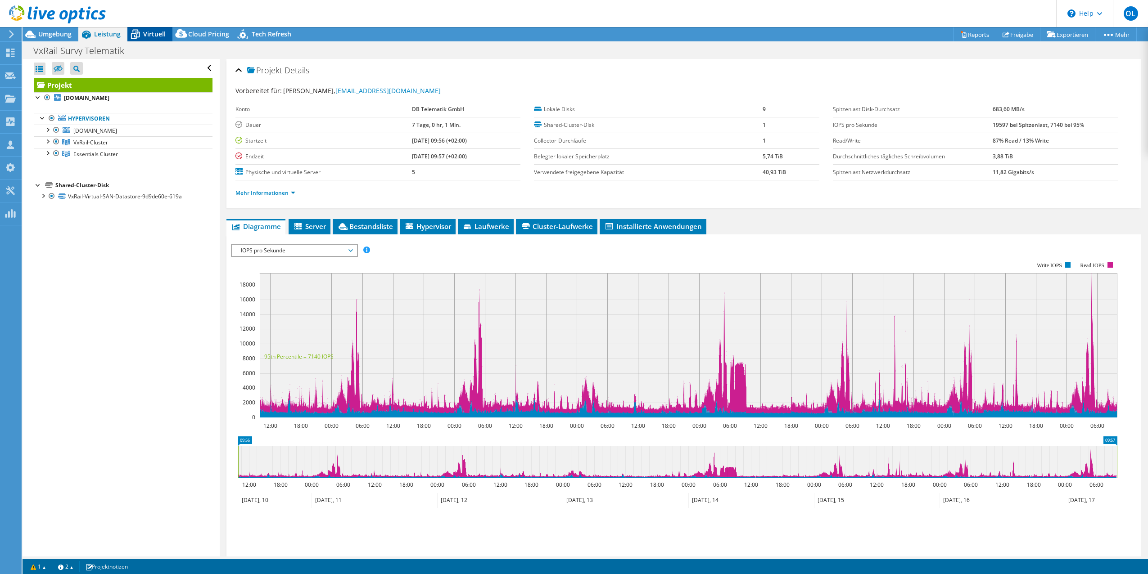
click at [150, 32] on span "Virtuell" at bounding box center [154, 34] width 23 height 9
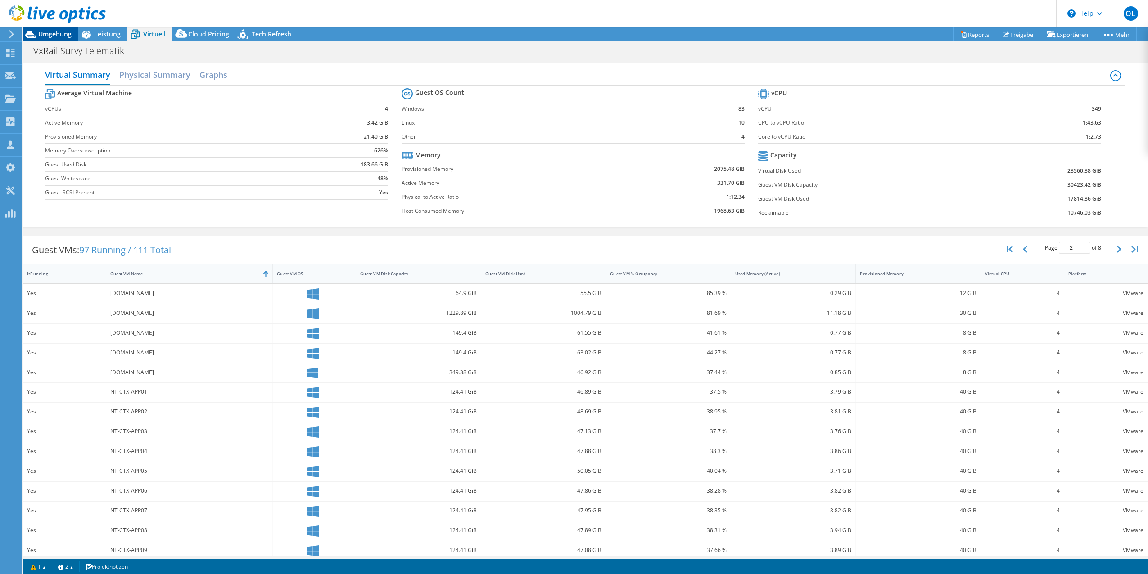
click at [63, 32] on span "Umgebung" at bounding box center [54, 34] width 33 height 9
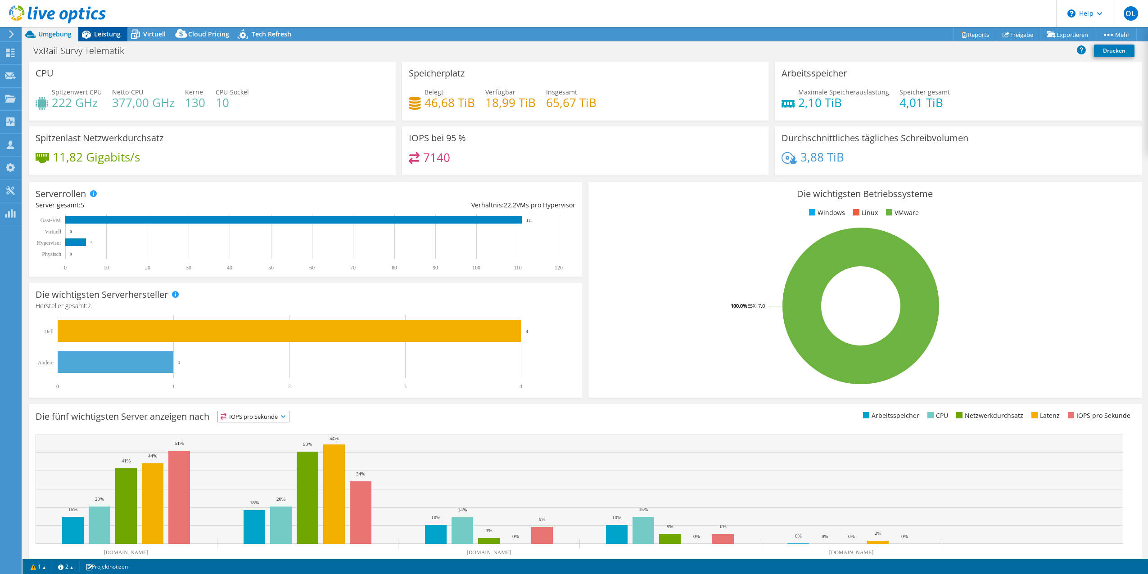
click at [103, 36] on span "Leistung" at bounding box center [107, 34] width 27 height 9
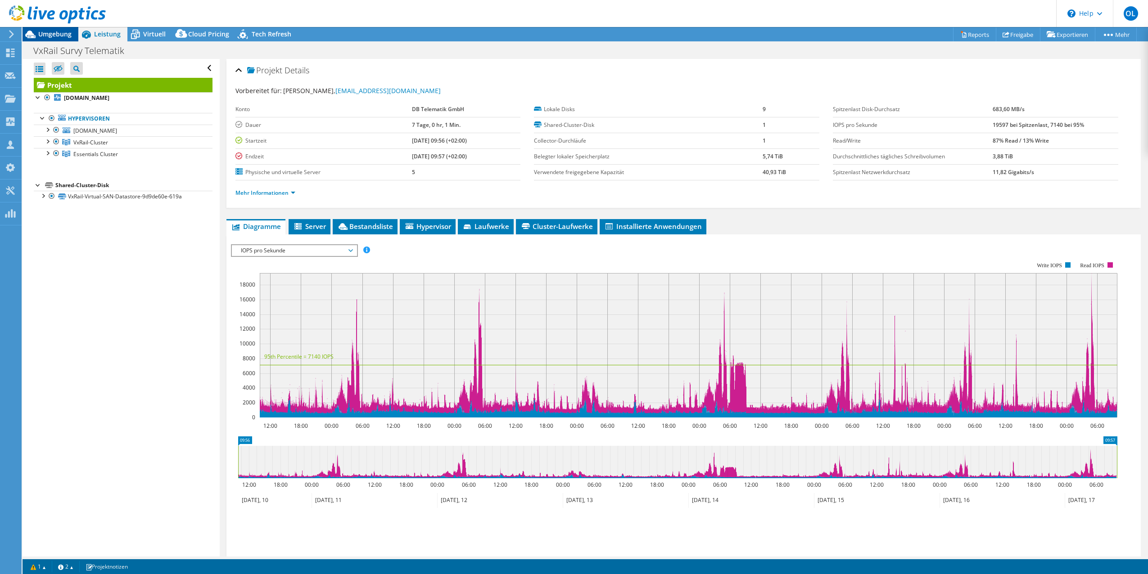
click at [59, 34] on span "Umgebung" at bounding box center [54, 34] width 33 height 9
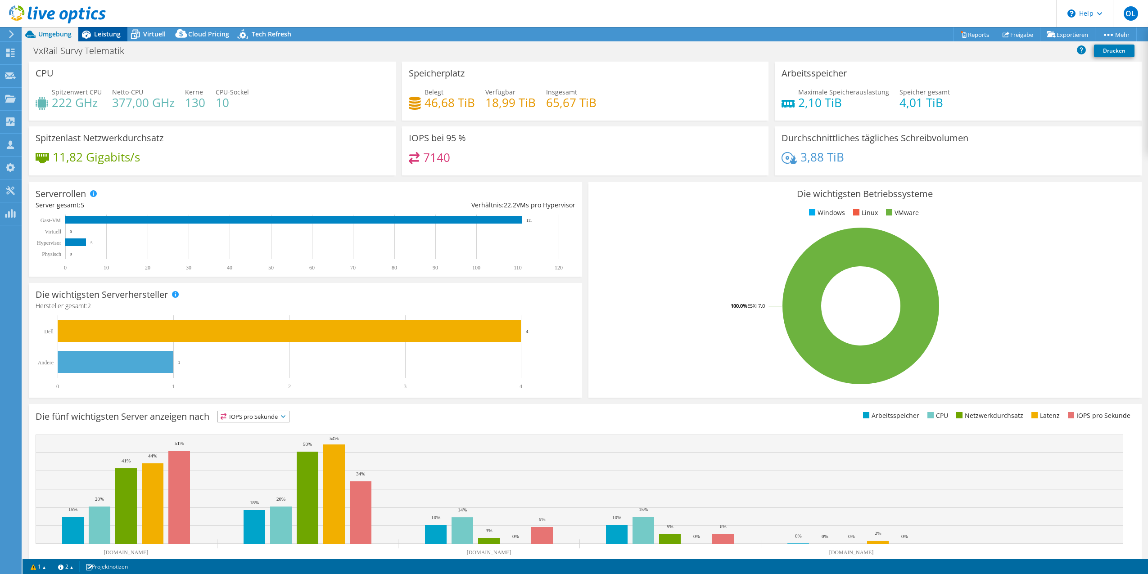
click at [114, 32] on span "Leistung" at bounding box center [107, 34] width 27 height 9
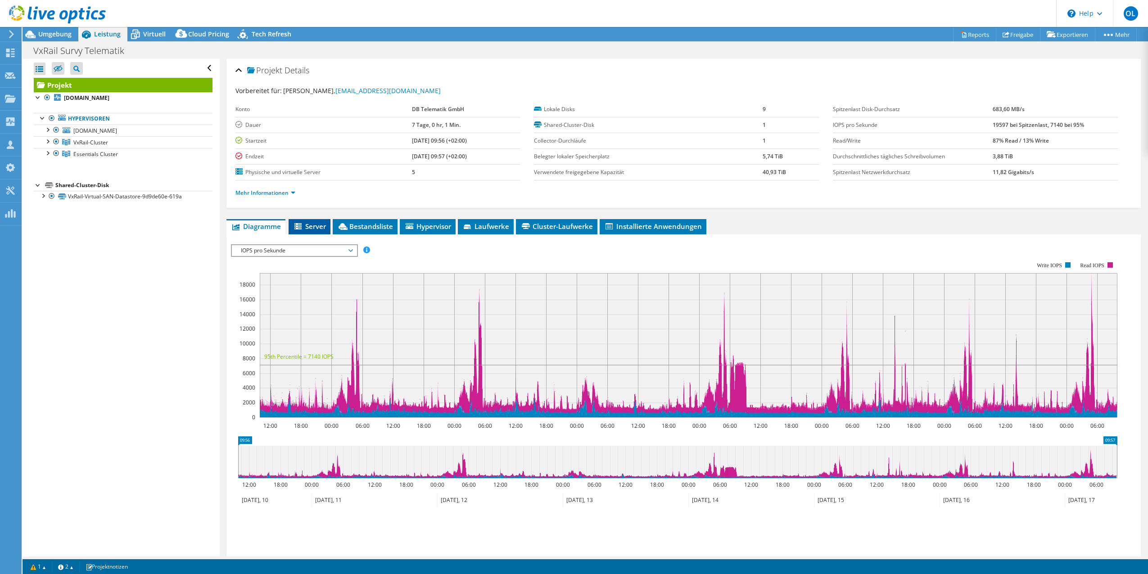
click at [321, 227] on span "Server" at bounding box center [309, 226] width 33 height 9
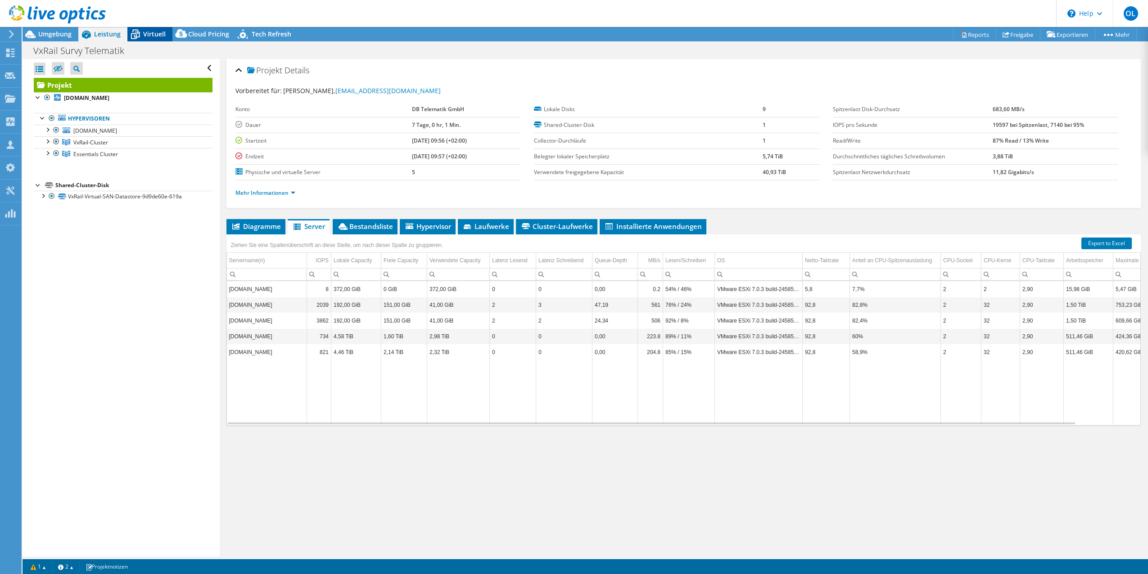
click at [163, 32] on span "Virtuell" at bounding box center [154, 34] width 23 height 9
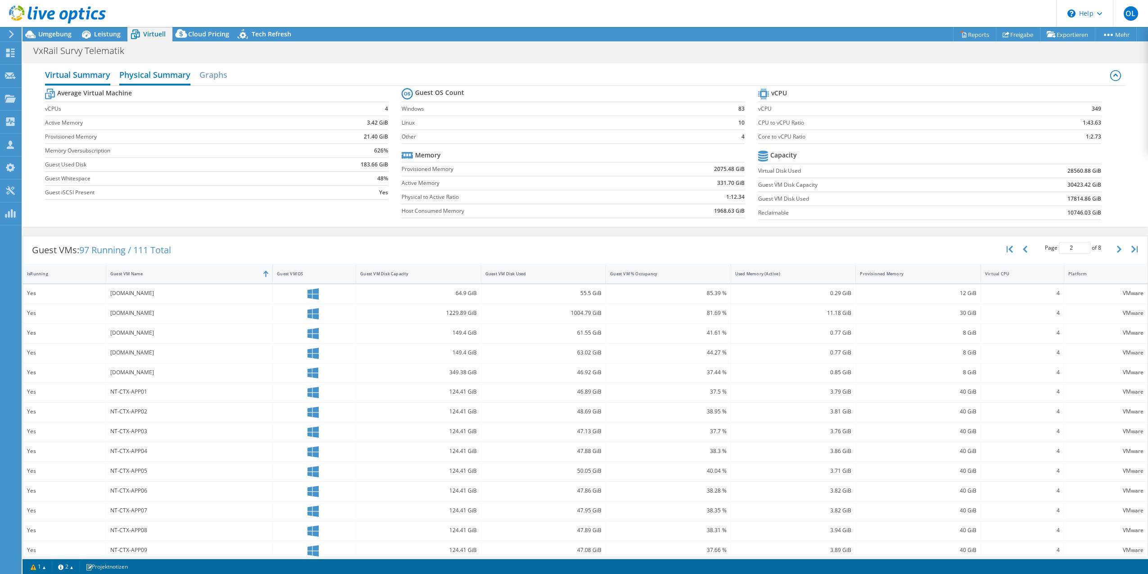
click at [179, 80] on h2 "Physical Summary" at bounding box center [154, 76] width 71 height 20
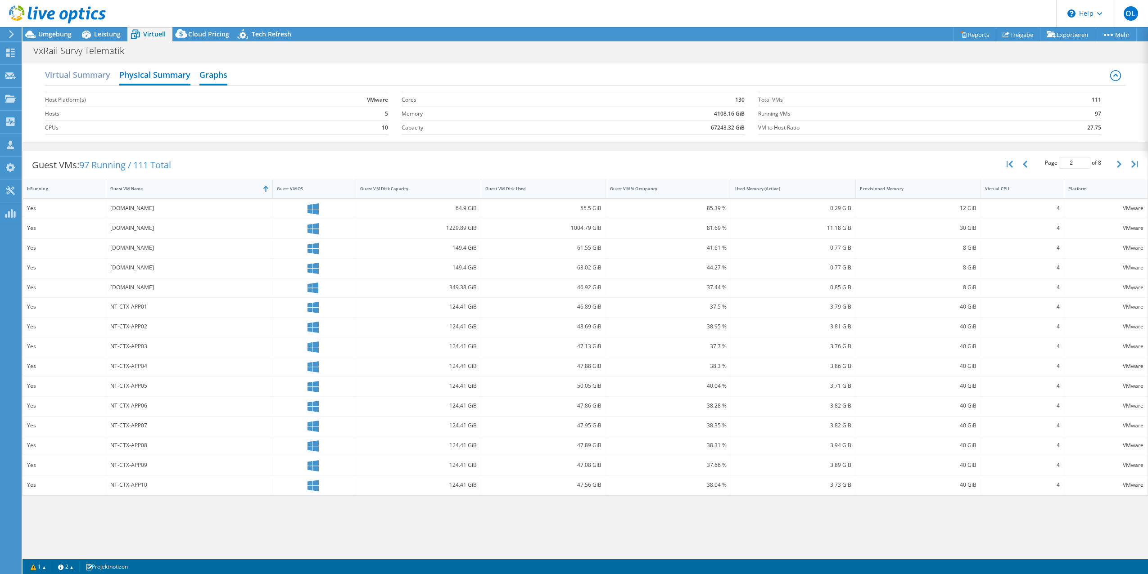
click at [210, 78] on h2 "Graphs" at bounding box center [213, 76] width 28 height 20
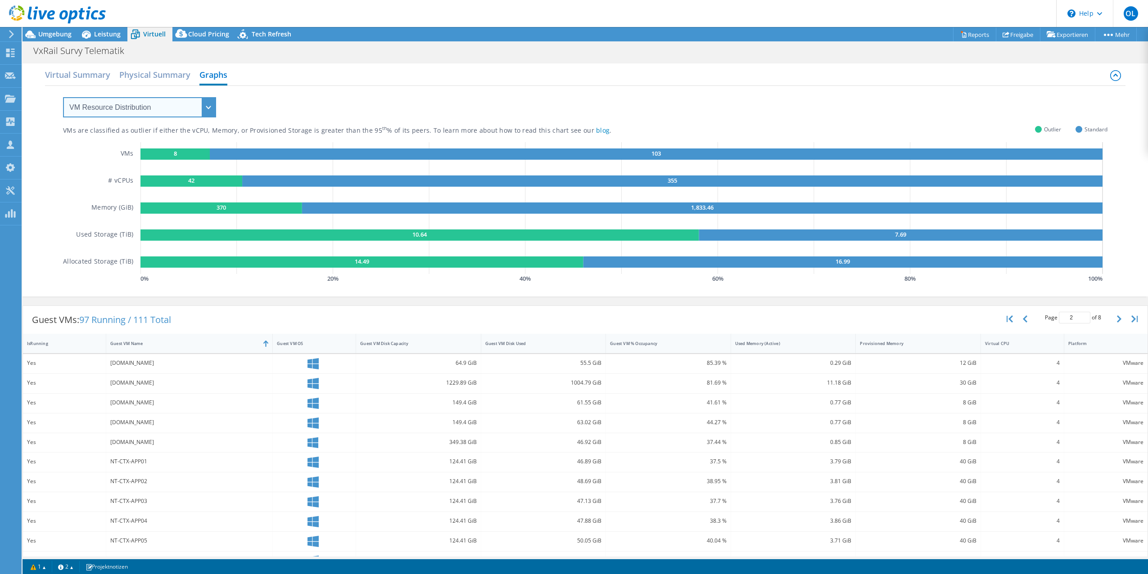
click at [206, 109] on select "VM Resource Distribution Provisioning Contrast Over Provisioning" at bounding box center [139, 107] width 153 height 20
click at [63, 97] on select "VM Resource Distribution Provisioning Contrast Over Provisioning" at bounding box center [139, 107] width 153 height 20
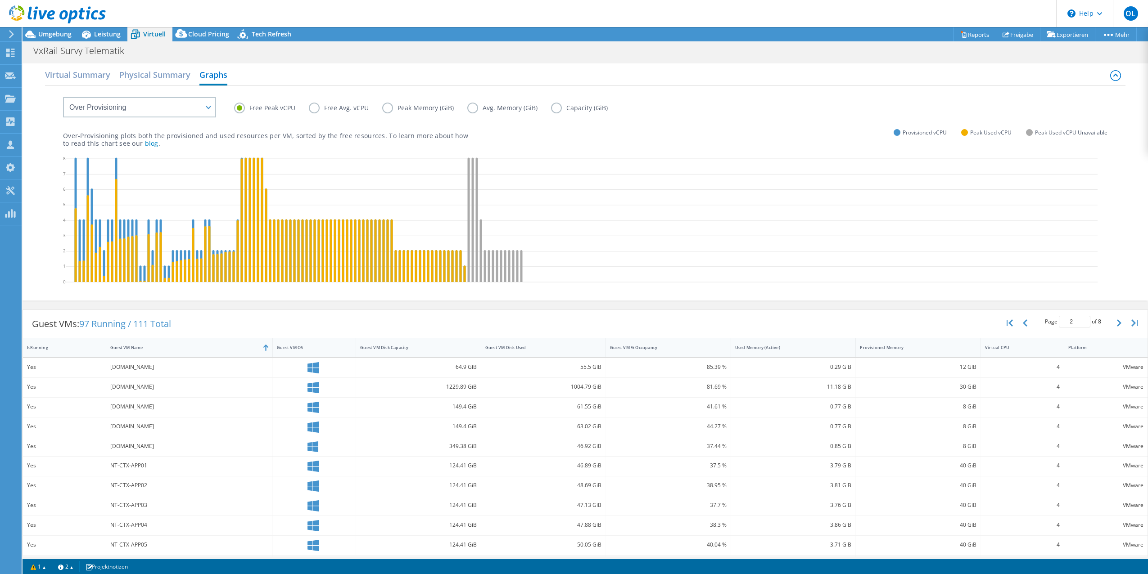
click at [388, 109] on label "Peak Memory (GiB)" at bounding box center [424, 108] width 85 height 11
click at [0, 0] on input "Peak Memory (GiB)" at bounding box center [0, 0] width 0 height 0
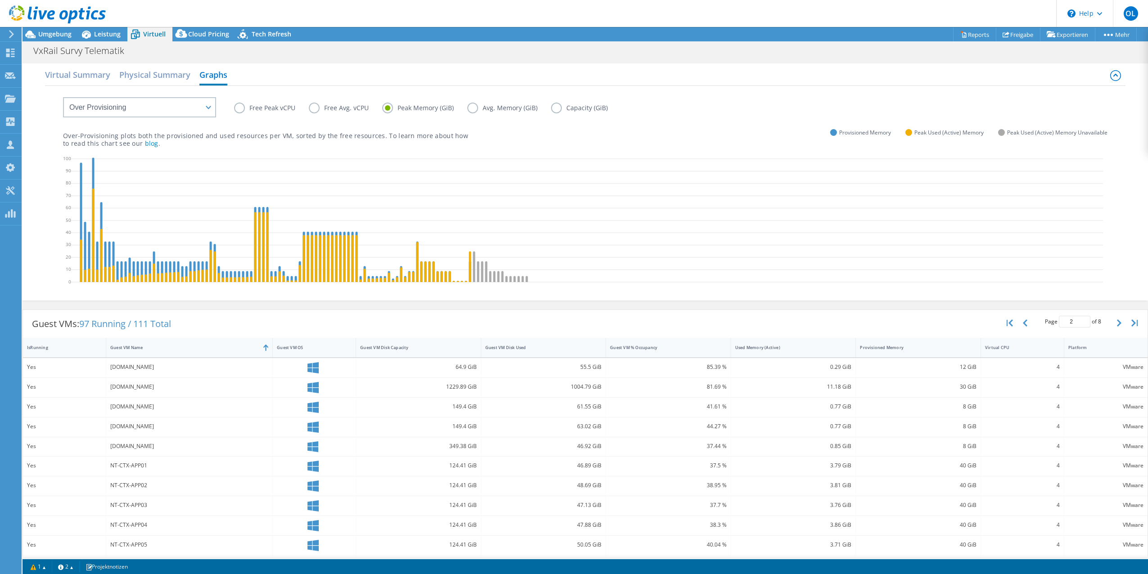
click at [83, 273] on icon at bounding box center [587, 221] width 1032 height 135
click at [241, 110] on label "Free Peak vCPU" at bounding box center [271, 108] width 75 height 11
click at [0, 0] on input "Free Peak vCPU" at bounding box center [0, 0] width 0 height 0
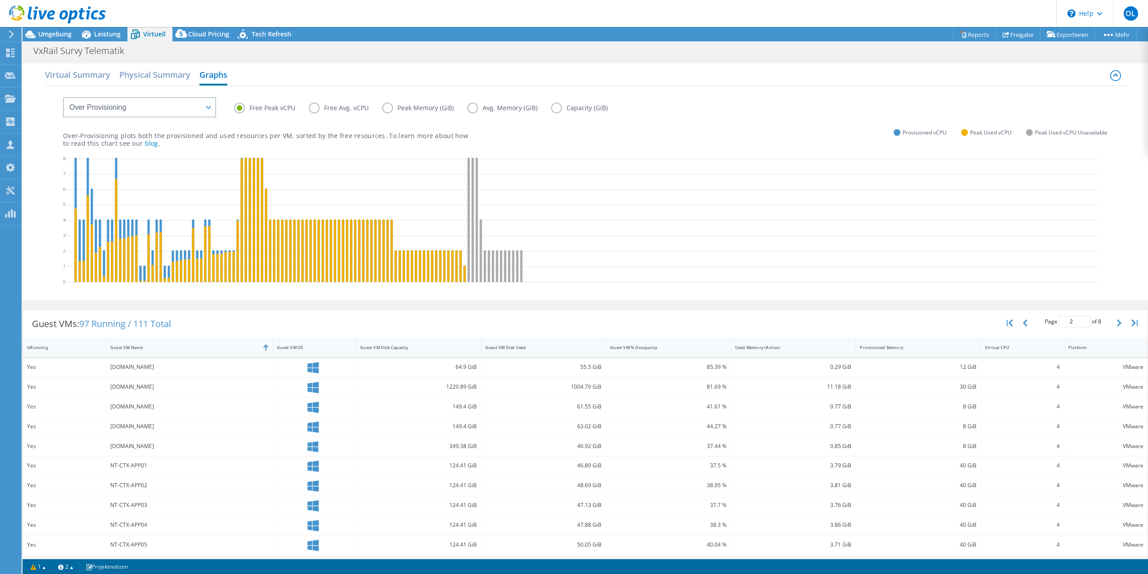
click at [317, 109] on label "Free Avg. vCPU" at bounding box center [345, 108] width 73 height 11
click at [0, 0] on input "Free Avg. vCPU" at bounding box center [0, 0] width 0 height 0
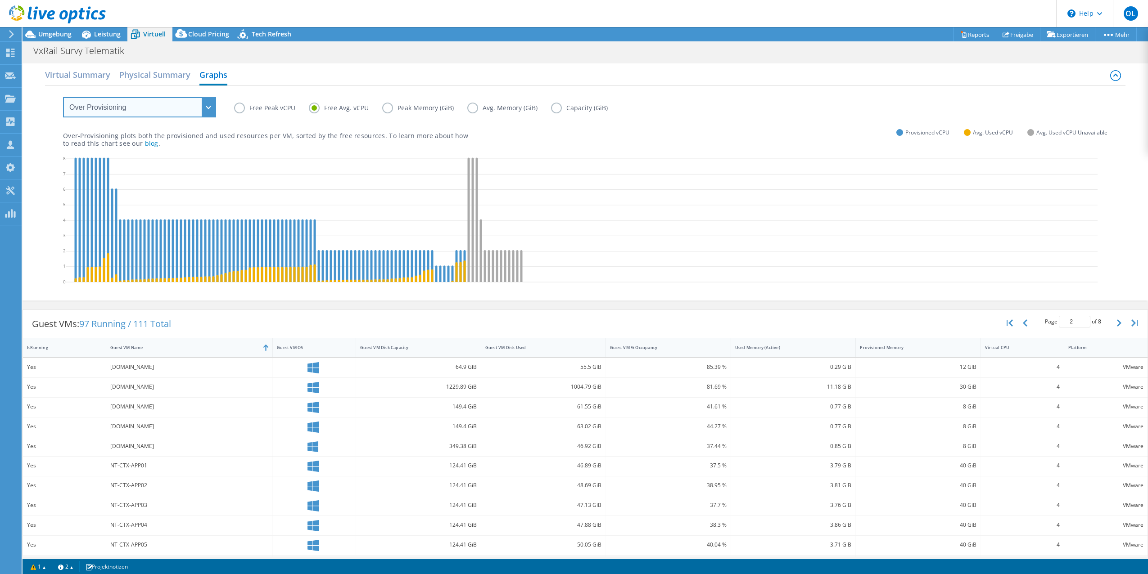
click at [194, 103] on select "VM Resource Distribution Provisioning Contrast Over Provisioning" at bounding box center [139, 107] width 153 height 20
click at [63, 97] on select "VM Resource Distribution Provisioning Contrast Over Provisioning" at bounding box center [139, 107] width 153 height 20
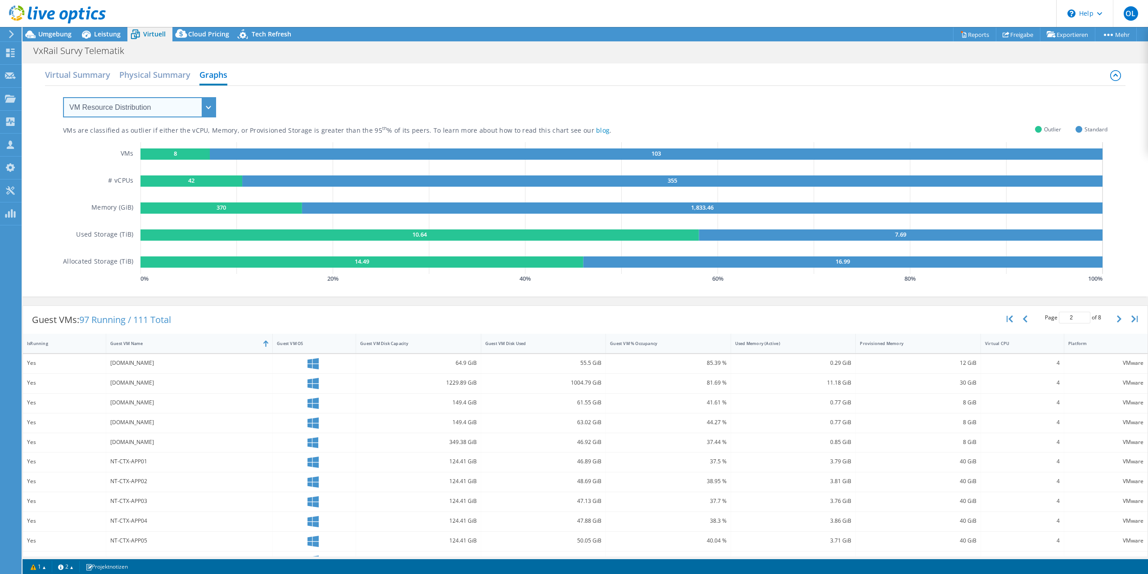
click at [169, 106] on select "VM Resource Distribution Provisioning Contrast Over Provisioning" at bounding box center [139, 107] width 153 height 20
select select "Provisioning Contrast"
click at [63, 97] on select "VM Resource Distribution Provisioning Contrast Over Provisioning" at bounding box center [139, 107] width 153 height 20
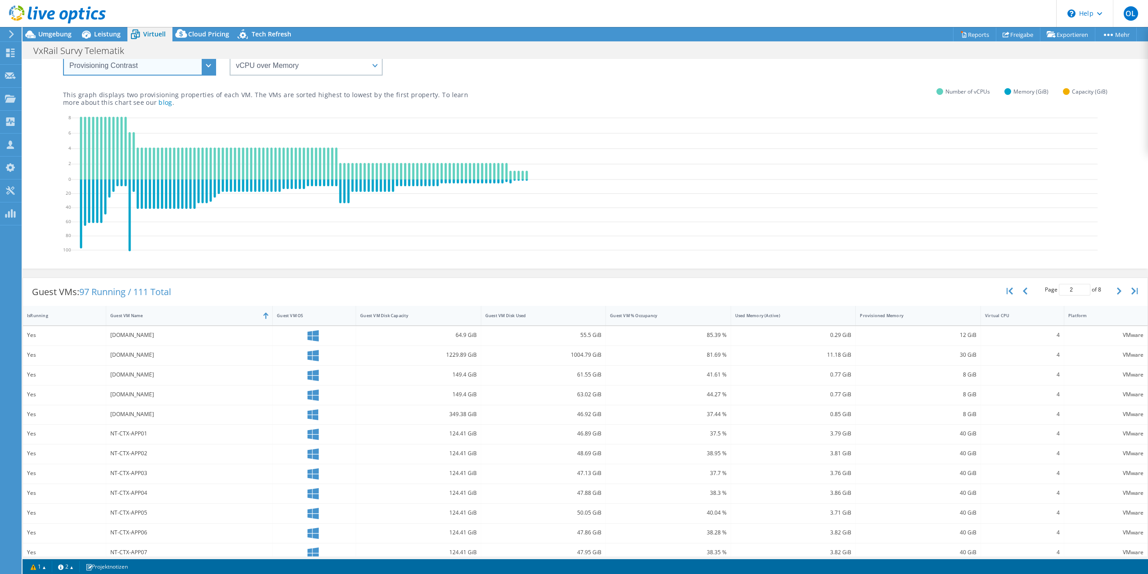
scroll to position [113, 0]
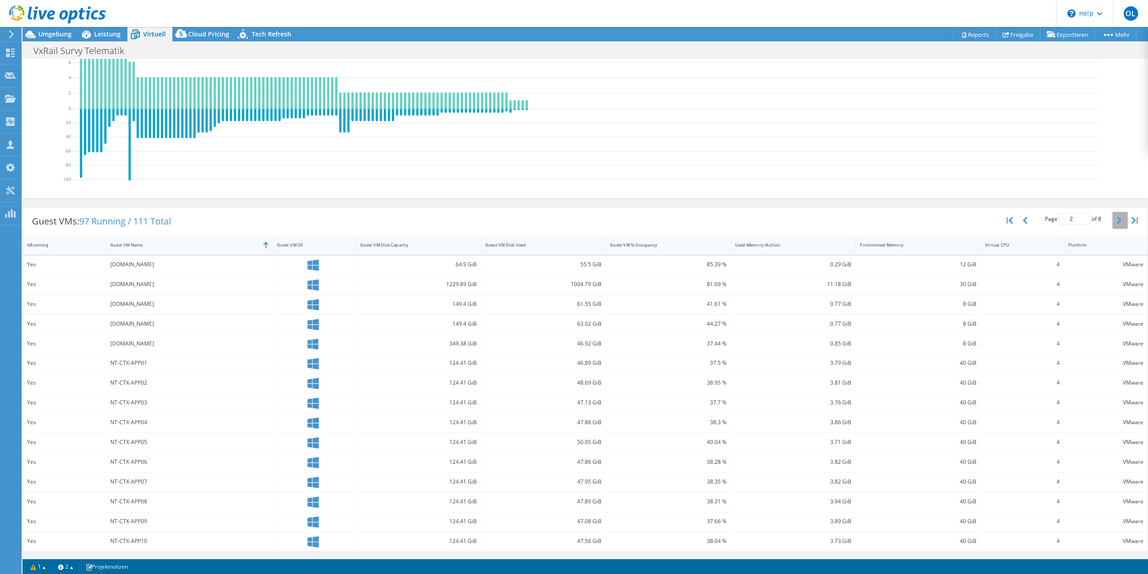
click at [1112, 218] on button "button" at bounding box center [1119, 220] width 15 height 17
click at [1020, 222] on button "button" at bounding box center [1025, 220] width 15 height 17
type input "2"
